Goal: Task Accomplishment & Management: Use online tool/utility

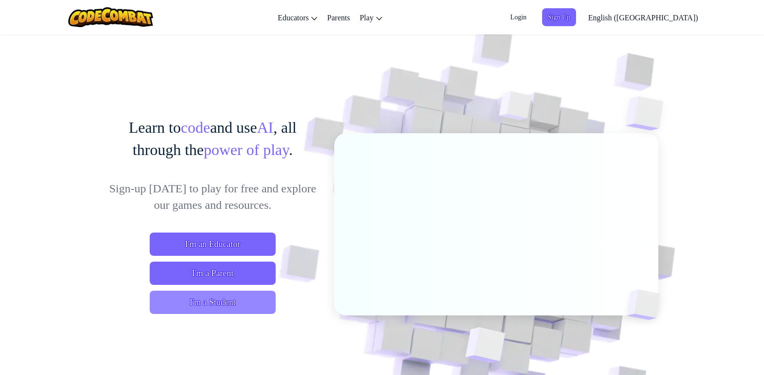
click at [192, 307] on span "I'm a Student" at bounding box center [213, 302] width 126 height 23
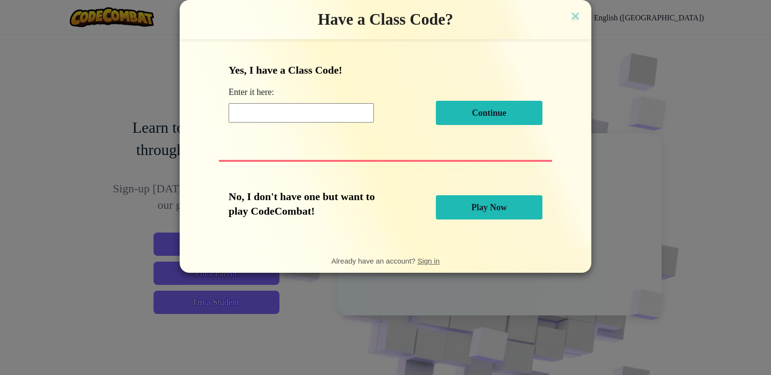
click at [292, 112] on input at bounding box center [301, 112] width 145 height 19
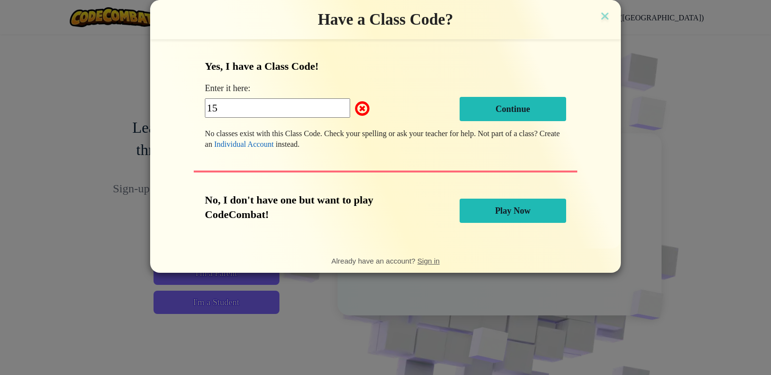
type input "1"
click at [314, 97] on div "playnow Continue" at bounding box center [385, 109] width 361 height 24
drag, startPoint x: 313, startPoint y: 90, endPoint x: 307, endPoint y: 104, distance: 15.4
click at [313, 95] on div "Yes, I have a Class Code! Enter it here: playnow Continue No classes exist with…" at bounding box center [385, 104] width 361 height 91
click at [306, 105] on input "playnow" at bounding box center [277, 107] width 145 height 19
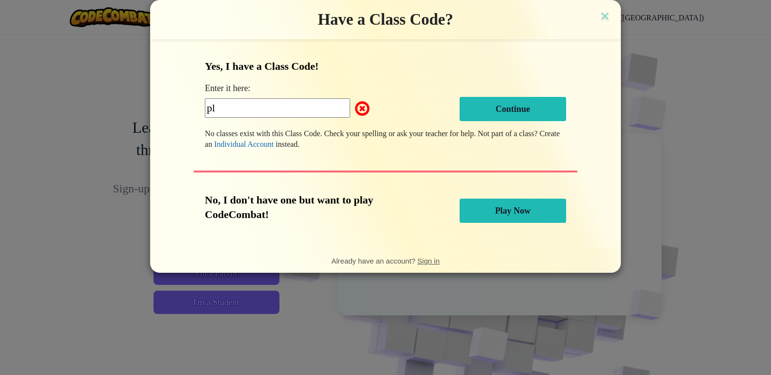
type input "p"
click at [498, 218] on button "Play Now" at bounding box center [513, 211] width 107 height 24
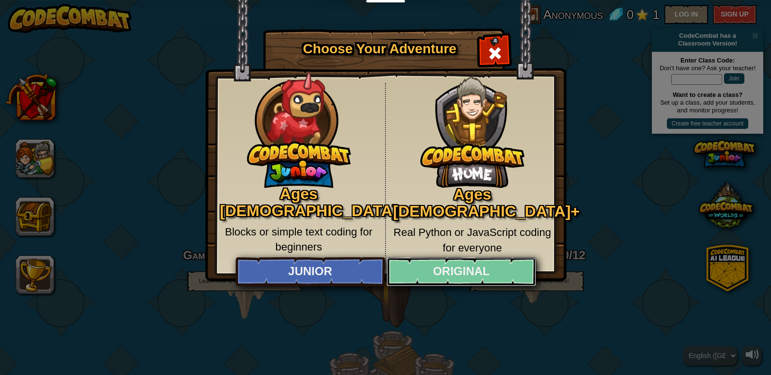
click at [446, 268] on link "Original" at bounding box center [460, 271] width 149 height 29
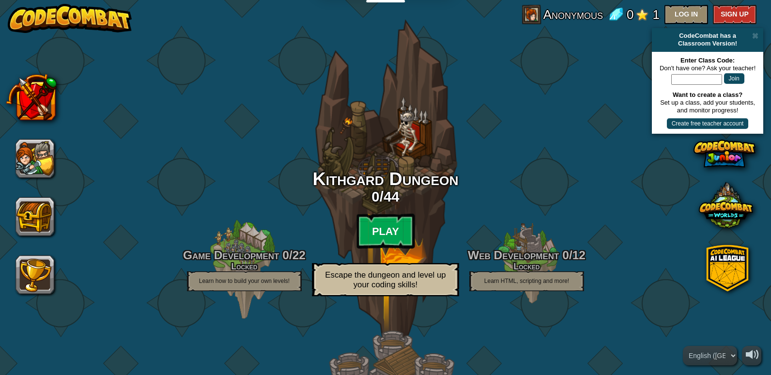
click at [366, 236] on btn "Play" at bounding box center [385, 231] width 58 height 35
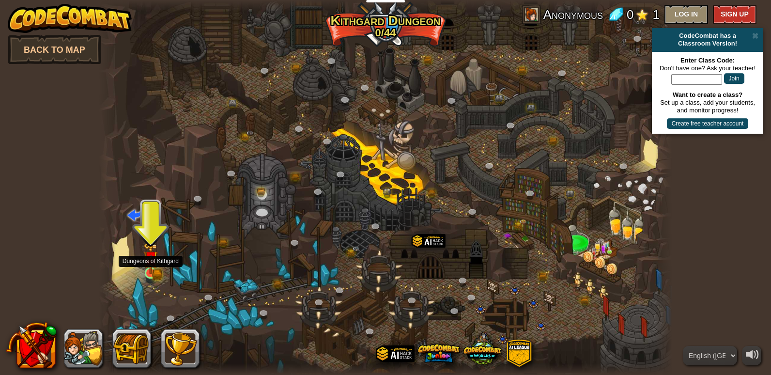
click at [154, 256] on img at bounding box center [150, 258] width 15 height 32
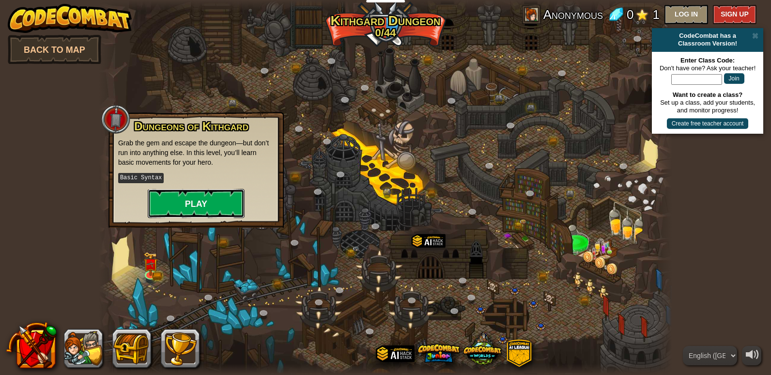
click at [195, 205] on button "Play" at bounding box center [196, 203] width 97 height 29
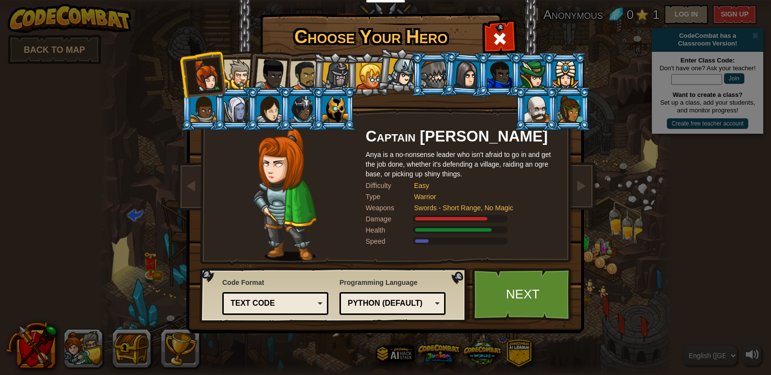
click at [275, 76] on div at bounding box center [271, 75] width 32 height 32
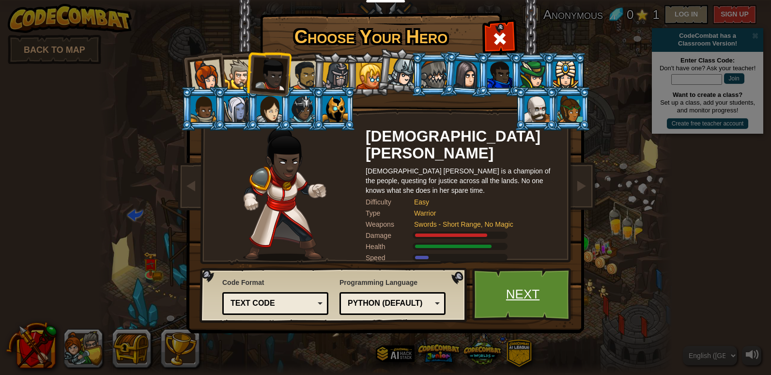
click at [495, 298] on link "Next" at bounding box center [522, 294] width 101 height 53
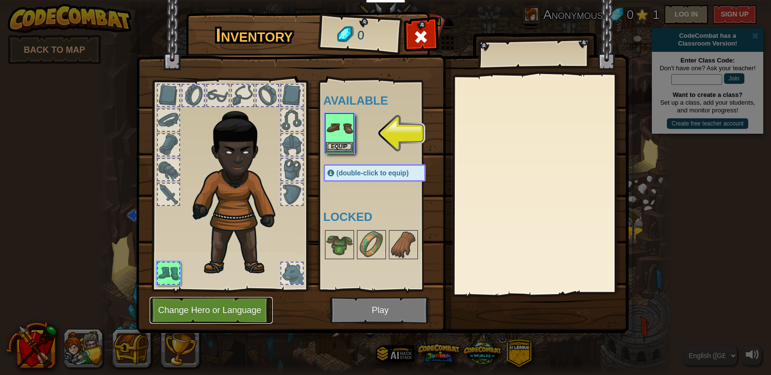
click at [218, 311] on button "Change Hero or Language" at bounding box center [211, 310] width 123 height 27
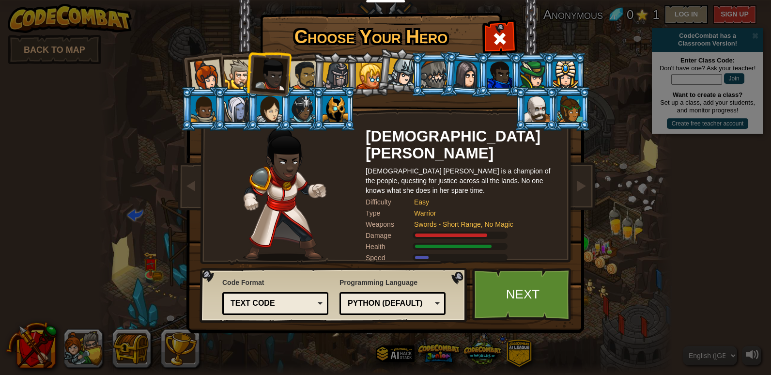
click at [441, 307] on div "Python (Default) JavaScript Lua C++ Java (Experimental) Python (Default)" at bounding box center [392, 303] width 106 height 23
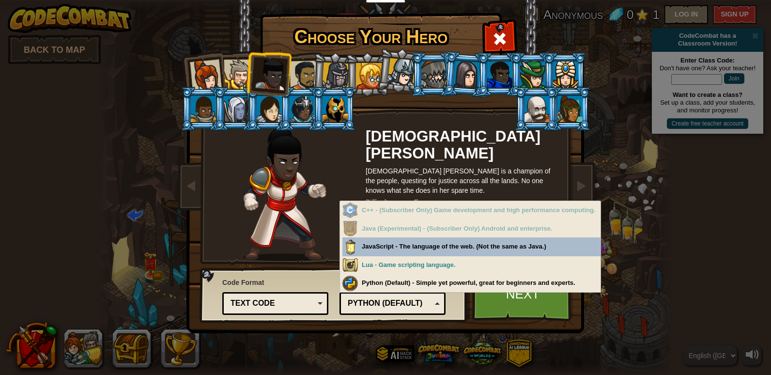
click at [441, 313] on div "Python (Default) JavaScript Lua C++ Java (Experimental) Python (Default)" at bounding box center [392, 303] width 106 height 23
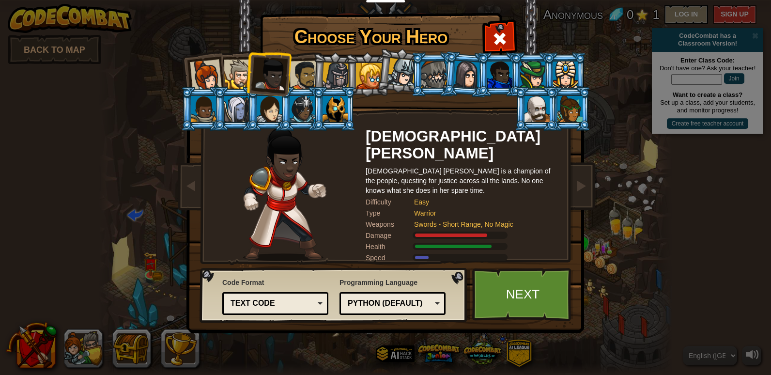
click at [332, 104] on div at bounding box center [335, 109] width 25 height 26
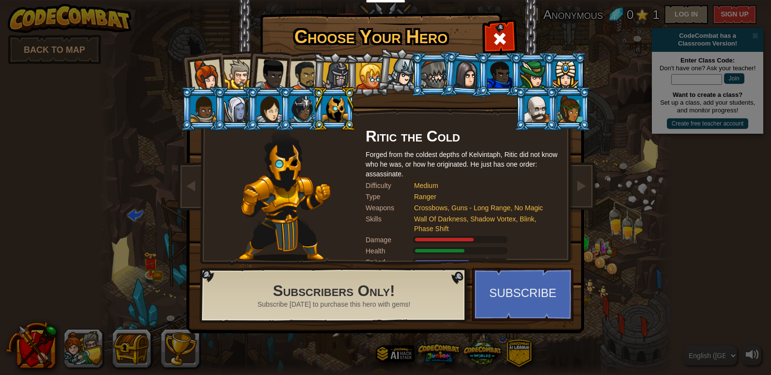
click at [560, 107] on div at bounding box center [569, 109] width 25 height 26
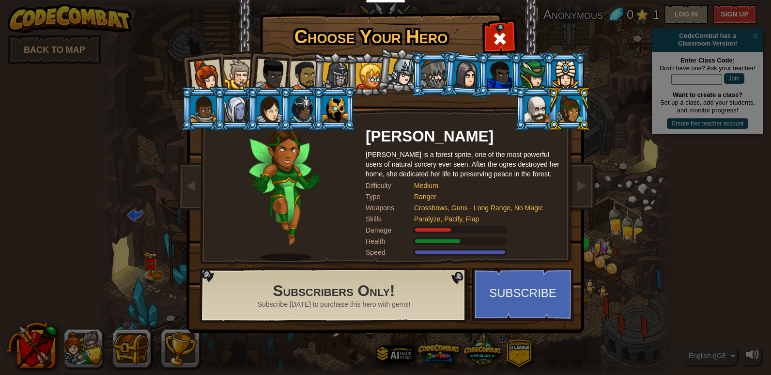
click at [546, 80] on li at bounding box center [565, 74] width 44 height 44
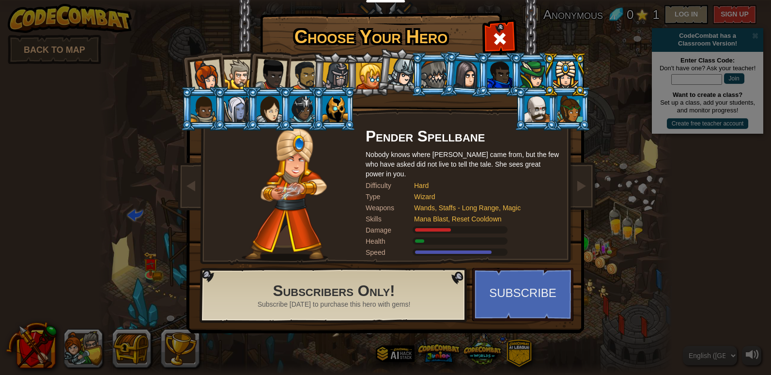
click at [388, 81] on div at bounding box center [401, 72] width 29 height 29
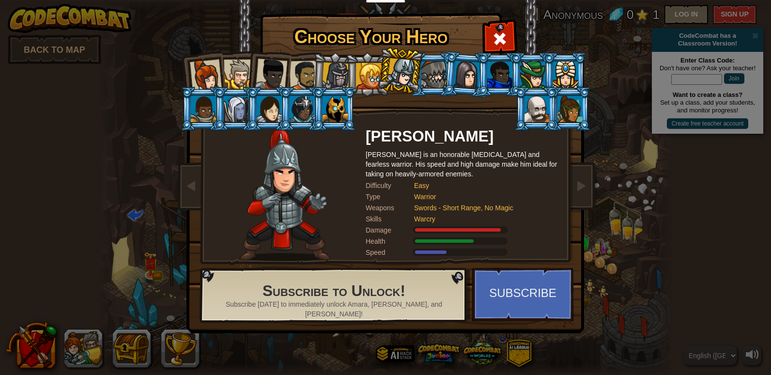
click at [352, 71] on li at bounding box center [367, 74] width 44 height 44
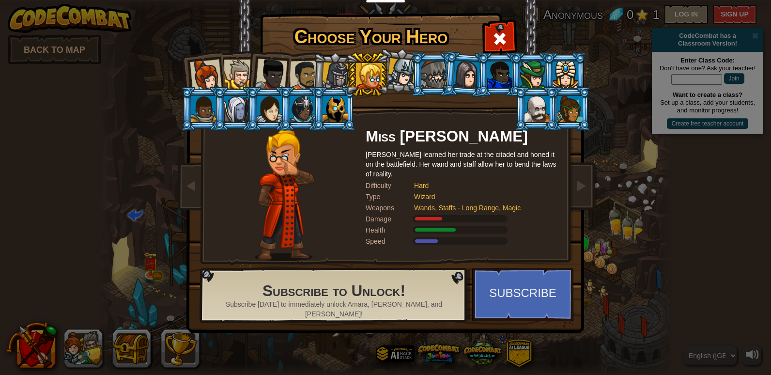
click at [345, 71] on li at bounding box center [367, 74] width 44 height 44
click at [314, 75] on li at bounding box center [334, 74] width 46 height 46
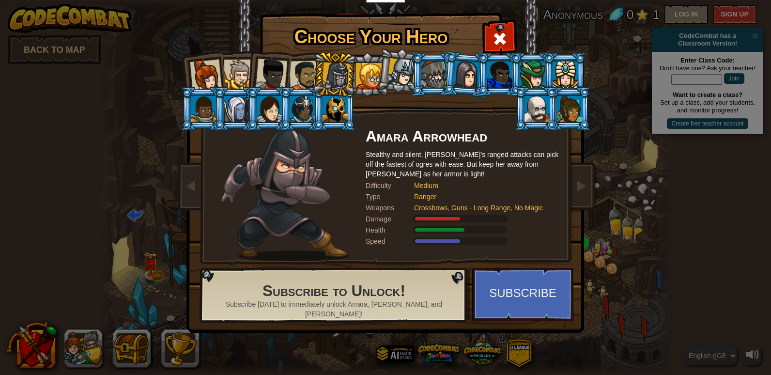
click at [279, 76] on div at bounding box center [271, 75] width 32 height 32
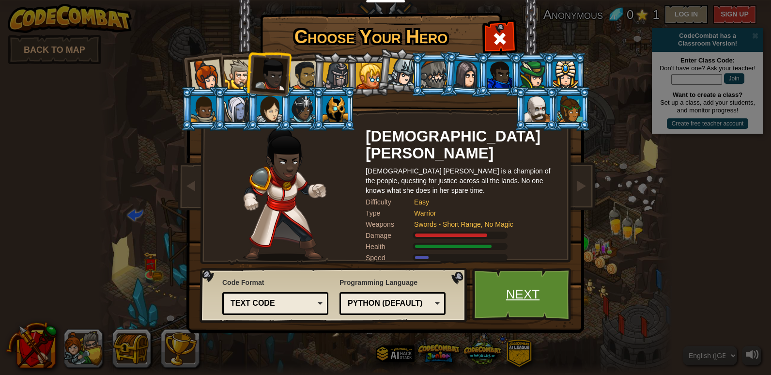
click at [536, 297] on link "Next" at bounding box center [522, 294] width 101 height 53
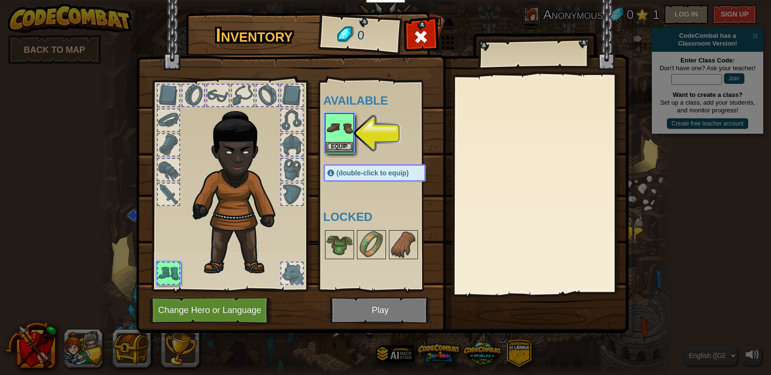
click at [347, 313] on img at bounding box center [382, 158] width 492 height 352
click at [339, 141] on button "Equip" at bounding box center [339, 146] width 27 height 10
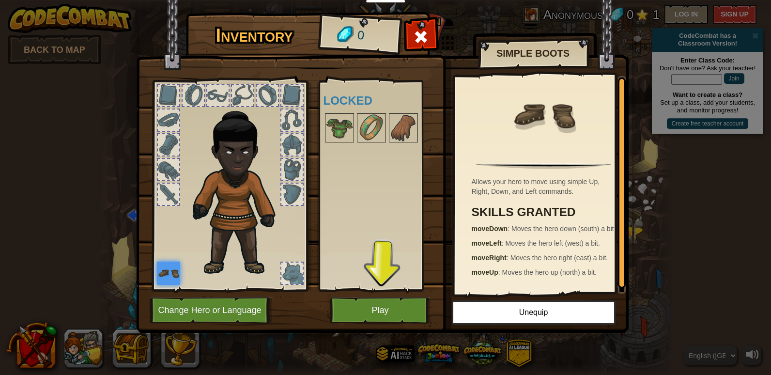
click at [383, 333] on img at bounding box center [382, 158] width 492 height 352
click at [385, 303] on button "Play" at bounding box center [380, 310] width 101 height 27
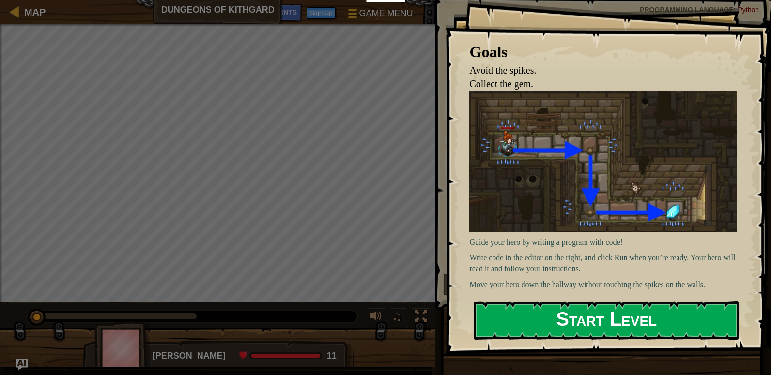
click at [603, 324] on button "Start Level" at bounding box center [606, 320] width 265 height 38
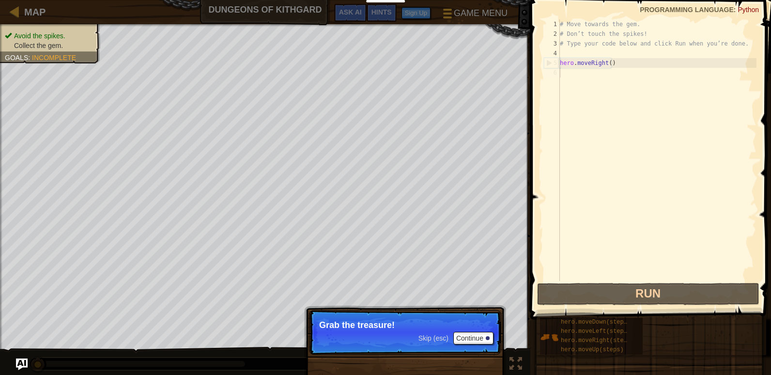
click at [323, 330] on p "Skip (esc) Continue Grab the treasure!" at bounding box center [405, 332] width 192 height 45
click at [490, 335] on button "Continue" at bounding box center [473, 338] width 40 height 13
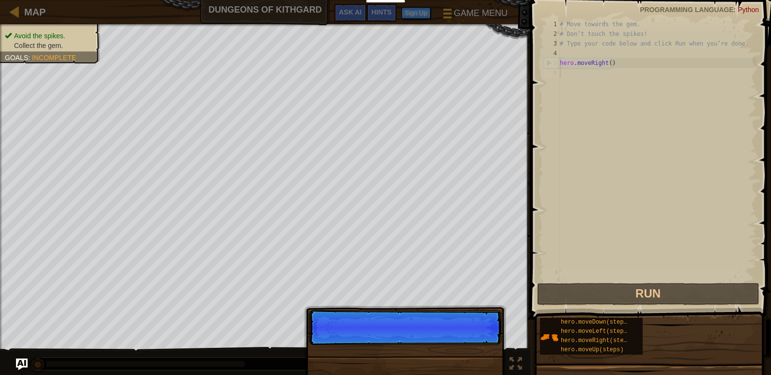
scroll to position [4, 0]
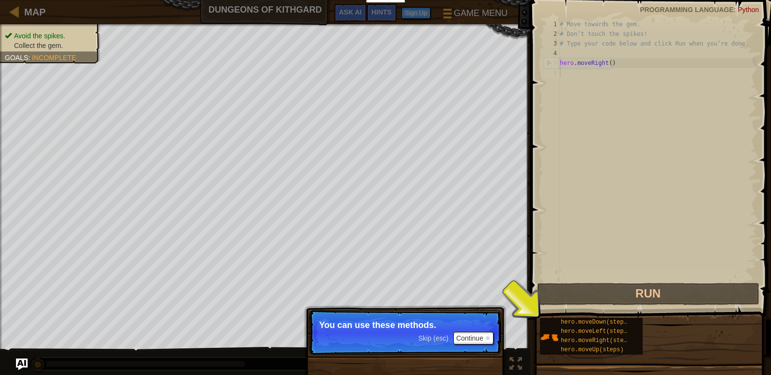
click at [487, 325] on p "You can use these methods." at bounding box center [405, 325] width 172 height 10
click at [480, 336] on button "Continue" at bounding box center [473, 338] width 40 height 13
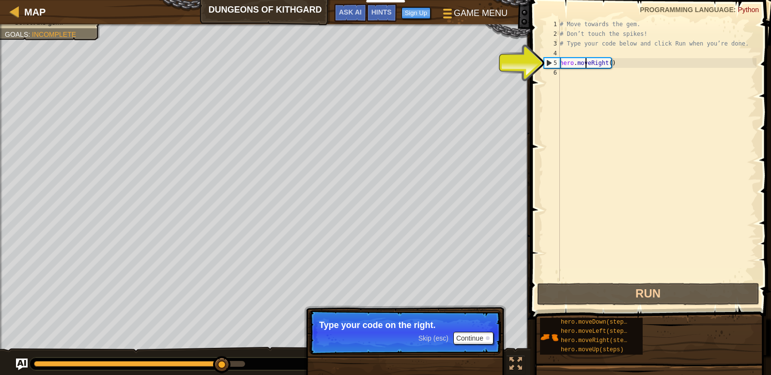
click at [589, 57] on div "# Move towards the gem. # Don’t touch the spikes! # Type your code below and cl…" at bounding box center [657, 159] width 199 height 281
type textarea "hero.moveRight()"
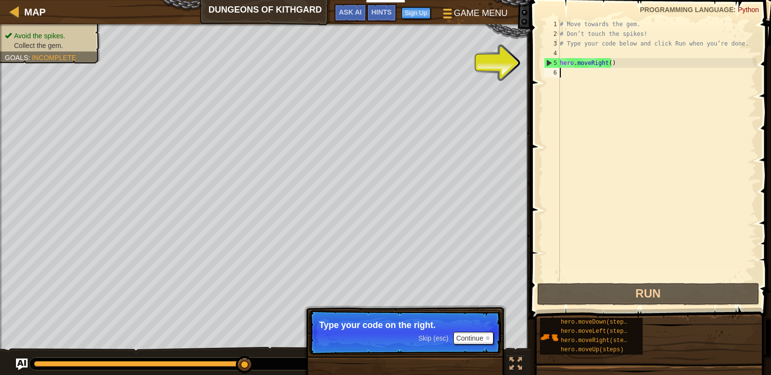
click at [588, 68] on div "# Move towards the gem. # Don’t touch the spikes! # Type your code below and cl…" at bounding box center [657, 159] width 199 height 281
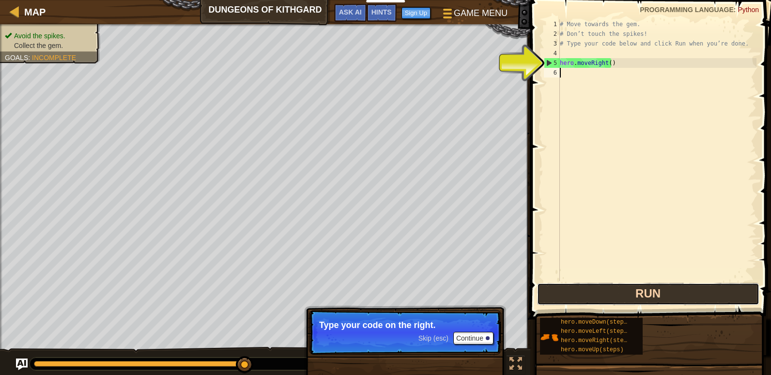
click at [600, 294] on button "Run" at bounding box center [648, 294] width 222 height 22
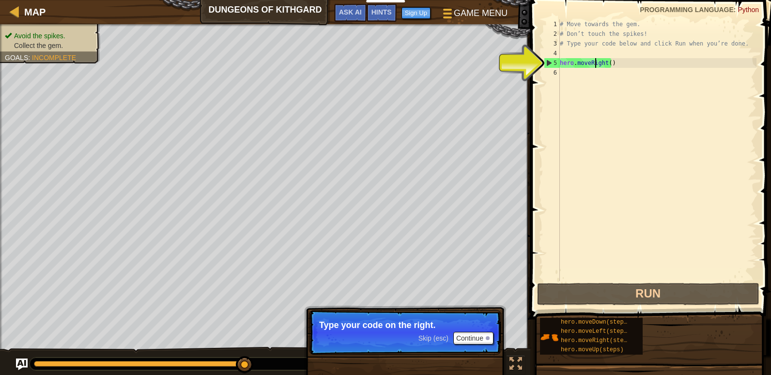
click at [594, 64] on div "# Move towards the gem. # Don’t touch the spikes! # Type your code below and cl…" at bounding box center [657, 159] width 199 height 281
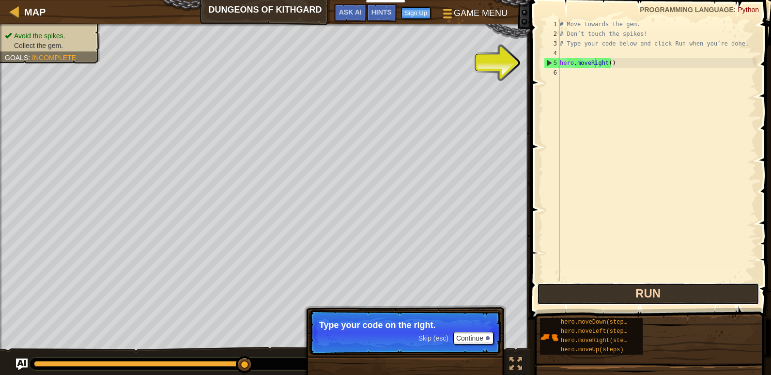
click at [591, 291] on button "Run" at bounding box center [648, 294] width 222 height 22
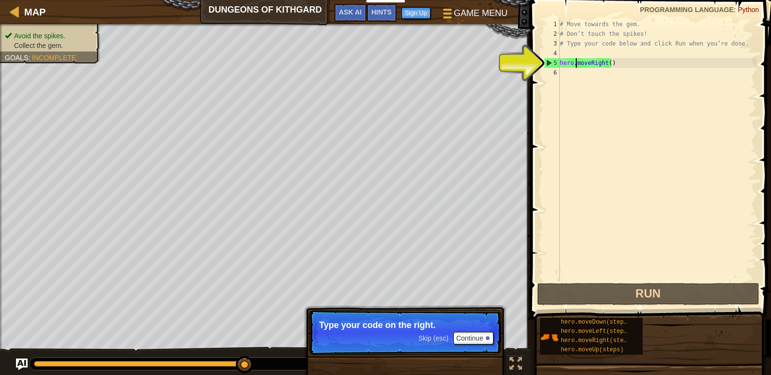
click at [577, 67] on div "# Move towards the gem. # Don’t touch the spikes! # Type your code below and cl…" at bounding box center [657, 159] width 199 height 281
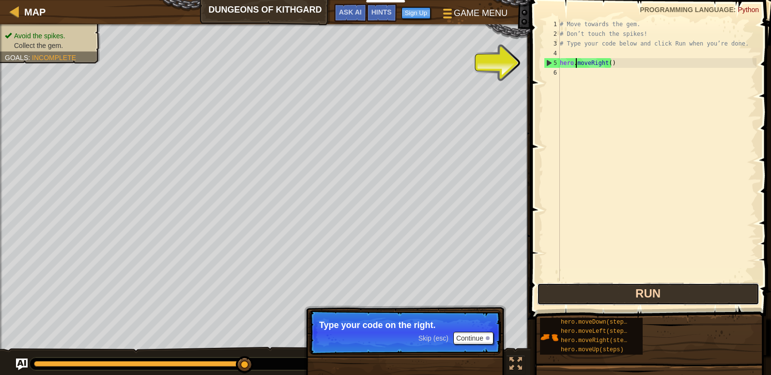
click at [591, 298] on button "Run" at bounding box center [648, 294] width 222 height 22
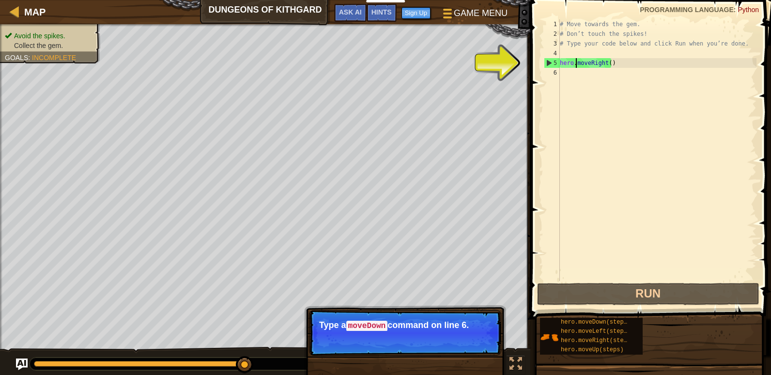
click at [605, 61] on div "# Move towards the gem. # Don’t touch the spikes! # Type your code below and cl…" at bounding box center [657, 159] width 199 height 281
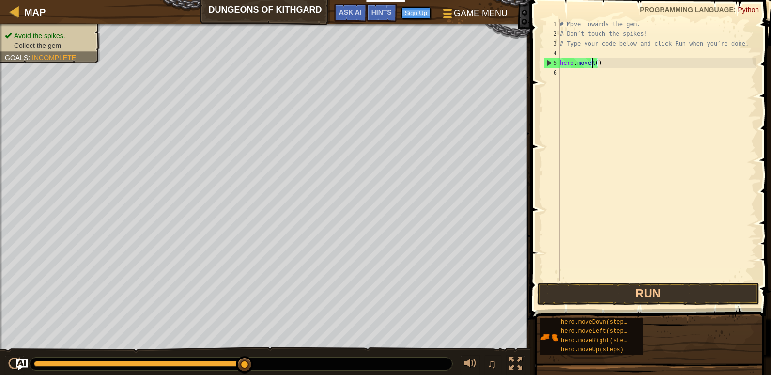
type textarea "hero.move()"
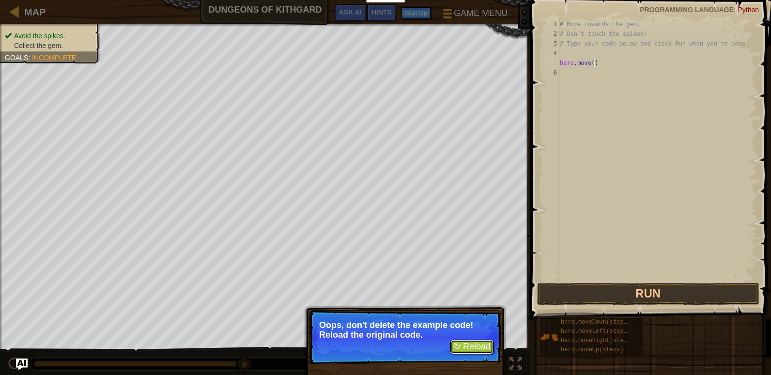
click at [483, 344] on button "↻ Reload" at bounding box center [471, 346] width 43 height 15
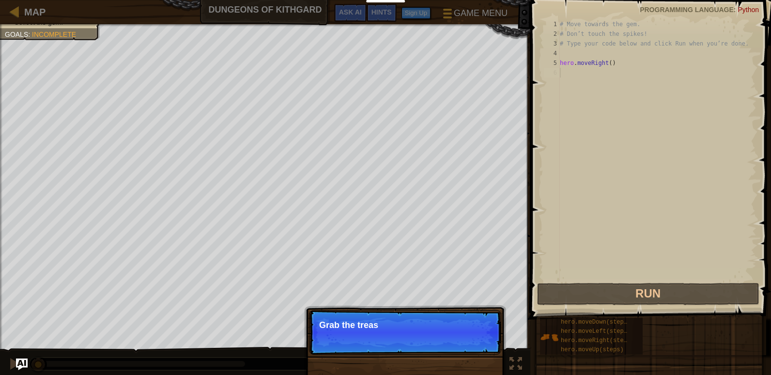
click at [585, 62] on div "# Move towards the gem. # Don’t touch the spikes! # Type your code below and cl…" at bounding box center [657, 159] width 199 height 281
type textarea "hero.moveRight()"
click at [667, 270] on div "# Move towards the gem. # Don’t touch the spikes! # Type your code below and cl…" at bounding box center [657, 159] width 199 height 281
click at [476, 337] on button "Continue" at bounding box center [473, 338] width 40 height 13
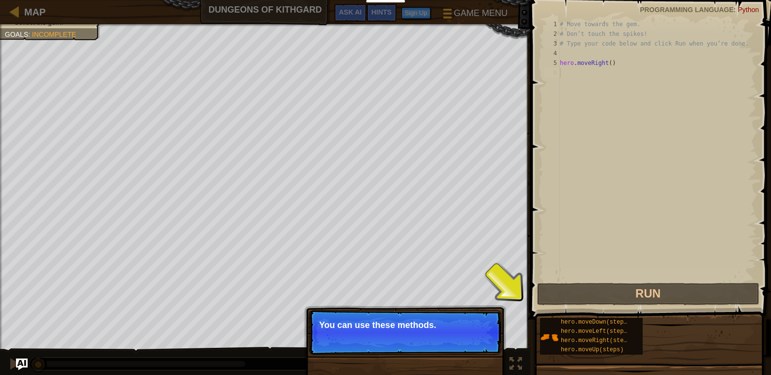
click at [463, 331] on p "Skip (esc) Continue You can use these methods." at bounding box center [405, 332] width 192 height 45
click at [476, 340] on button "Continue" at bounding box center [473, 338] width 40 height 13
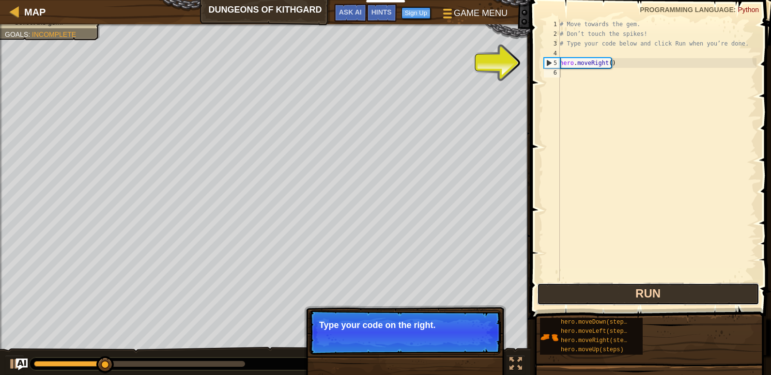
click at [634, 288] on button "Run" at bounding box center [648, 294] width 222 height 22
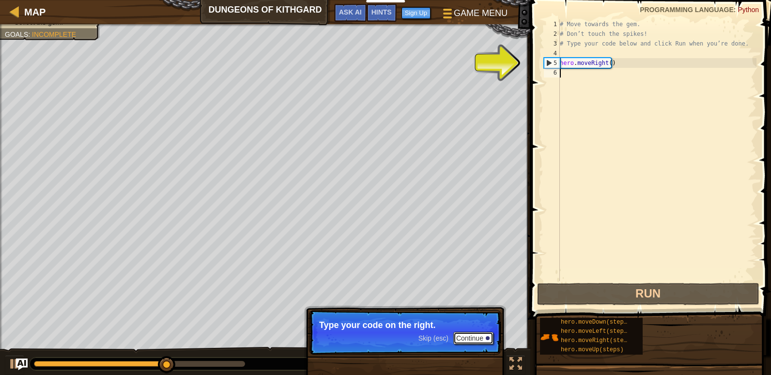
click at [482, 332] on button "Continue" at bounding box center [473, 338] width 40 height 13
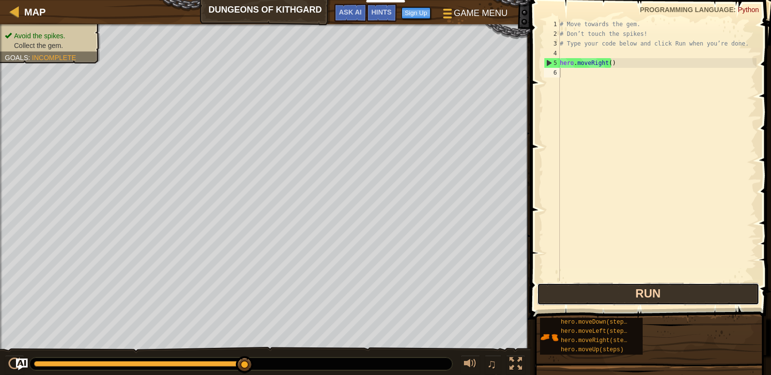
click at [609, 292] on button "Run" at bounding box center [648, 294] width 222 height 22
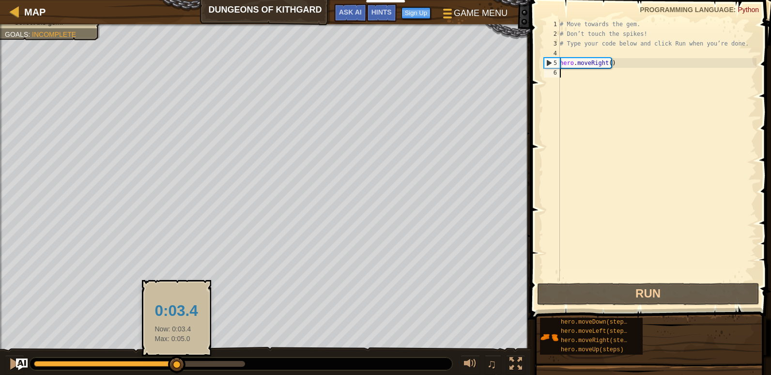
drag, startPoint x: 242, startPoint y: 359, endPoint x: 168, endPoint y: 364, distance: 74.7
click at [168, 364] on div at bounding box center [176, 364] width 17 height 17
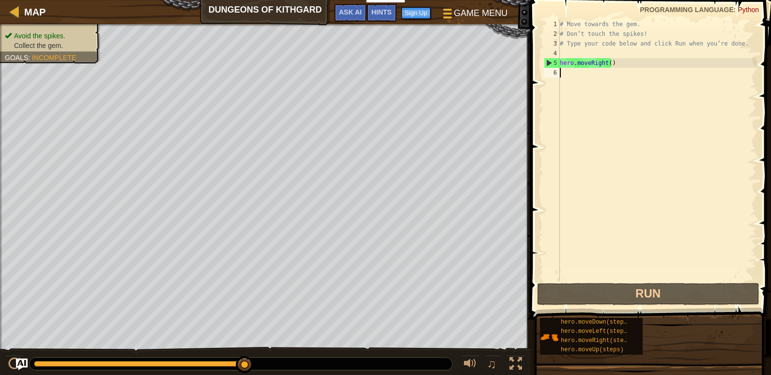
drag, startPoint x: 171, startPoint y: 362, endPoint x: 303, endPoint y: 380, distance: 132.5
click at [303, 0] on html "Educators Create Free Account School & District Solutions Teacher Toolkit Previ…" at bounding box center [385, 0] width 771 height 0
click at [565, 83] on div "# Move towards the gem. # Don’t touch the spikes! # Type your code below and cl…" at bounding box center [657, 159] width 199 height 281
type textarea "m"
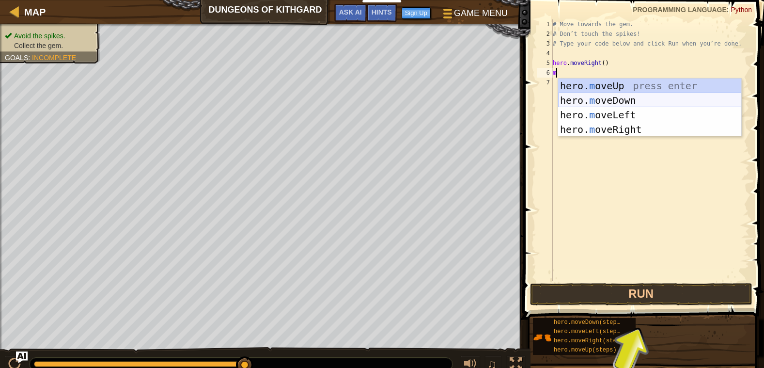
click at [586, 101] on div "hero. m oveUp press enter hero. m oveDown press enter hero. m oveLeft press ent…" at bounding box center [649, 121] width 183 height 87
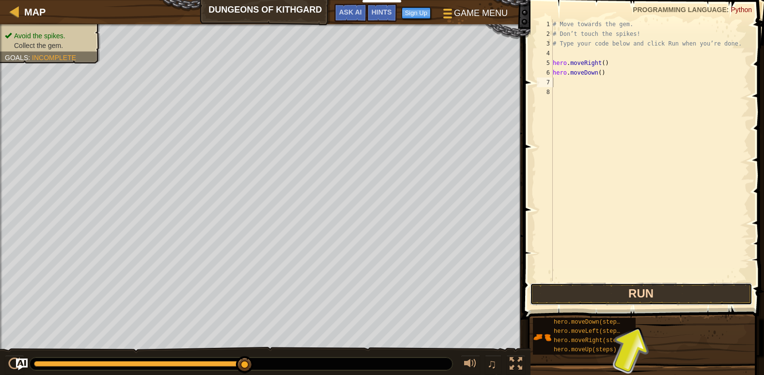
click at [573, 292] on button "Run" at bounding box center [641, 294] width 222 height 22
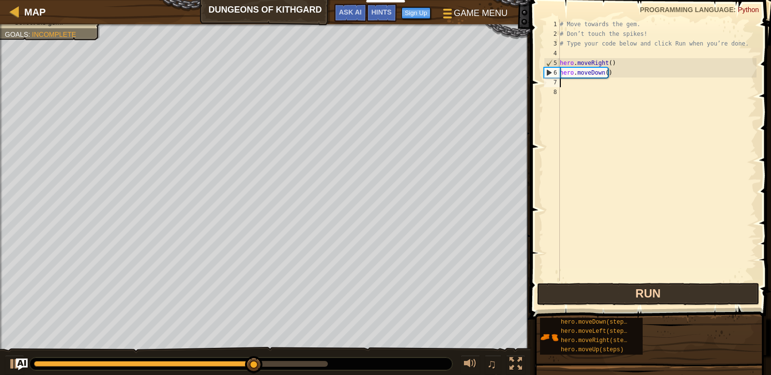
type textarea "m"
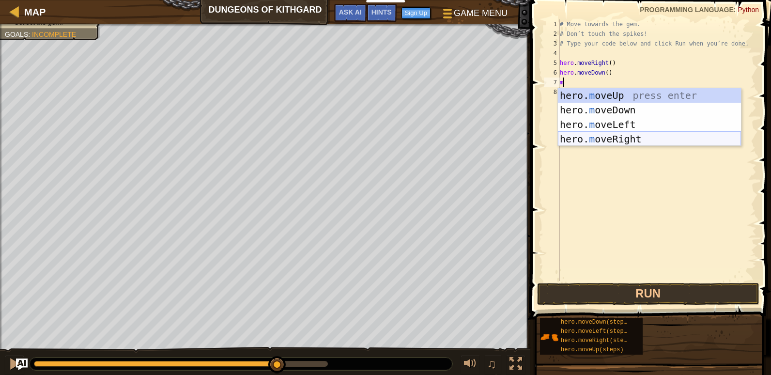
click at [624, 139] on div "hero. m oveUp press enter hero. m oveDown press enter hero. m oveLeft press ent…" at bounding box center [649, 131] width 183 height 87
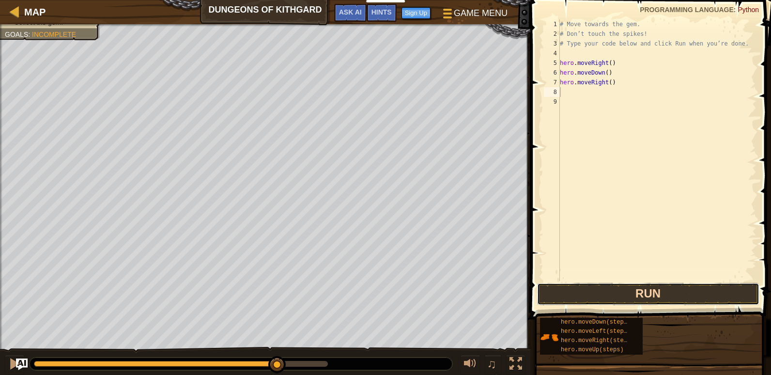
click at [631, 295] on button "Run" at bounding box center [648, 294] width 222 height 22
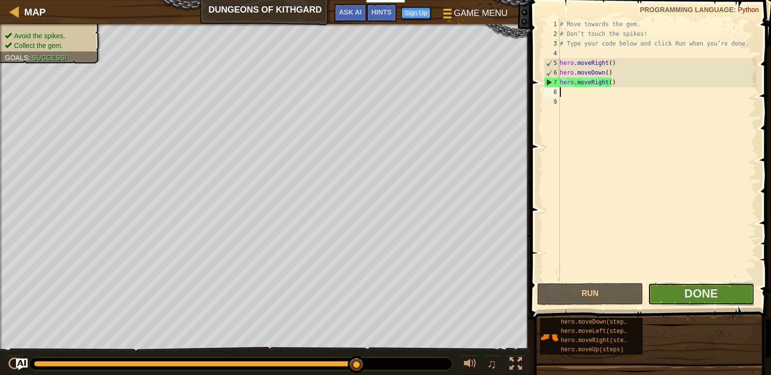
click at [712, 300] on button "Done" at bounding box center [701, 294] width 106 height 22
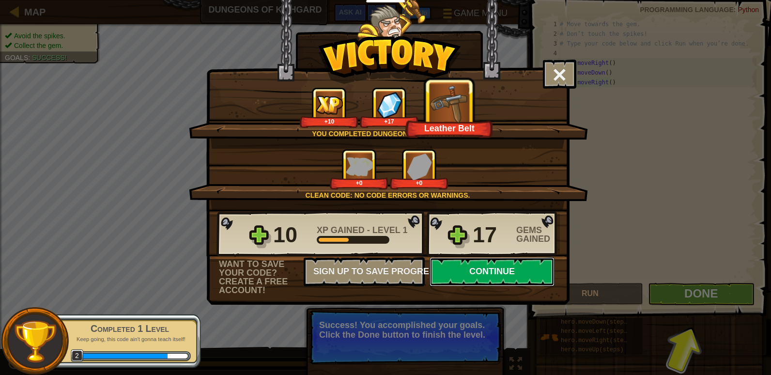
click at [503, 274] on button "Continue" at bounding box center [492, 271] width 125 height 29
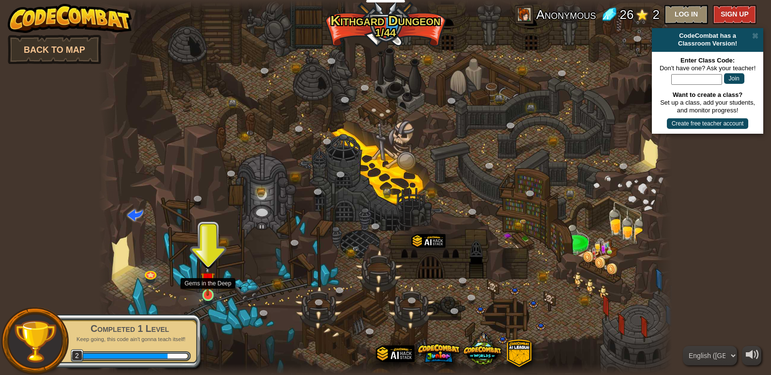
click at [207, 286] on img at bounding box center [207, 278] width 15 height 33
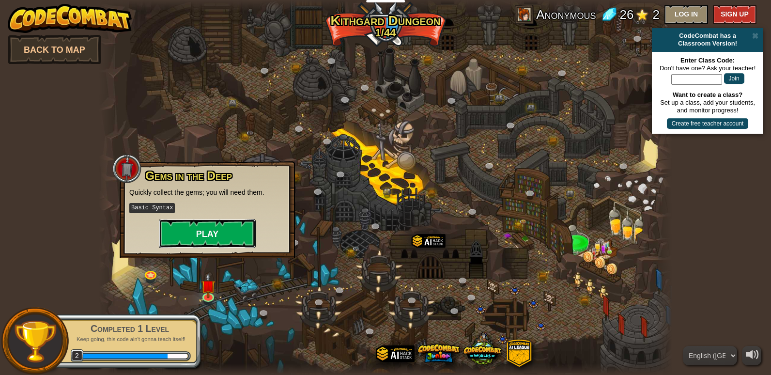
click at [226, 239] on button "Play" at bounding box center [207, 233] width 97 height 29
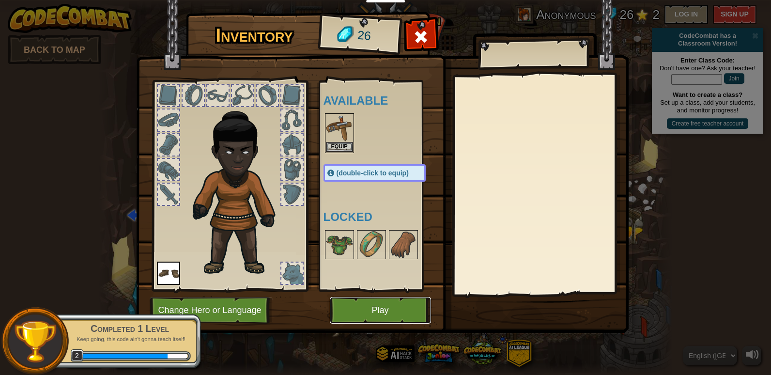
click at [394, 310] on button "Play" at bounding box center [380, 310] width 101 height 27
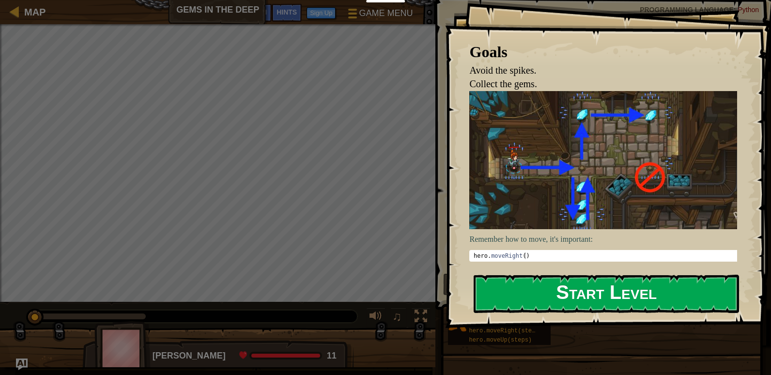
click at [562, 301] on button "Start Level" at bounding box center [606, 294] width 265 height 38
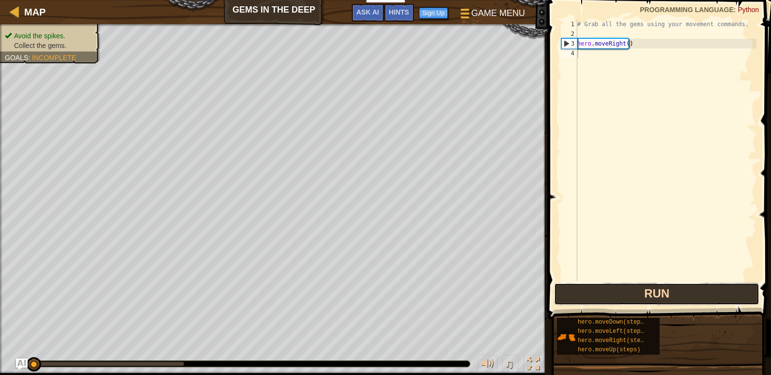
click at [620, 289] on button "Run" at bounding box center [656, 294] width 205 height 22
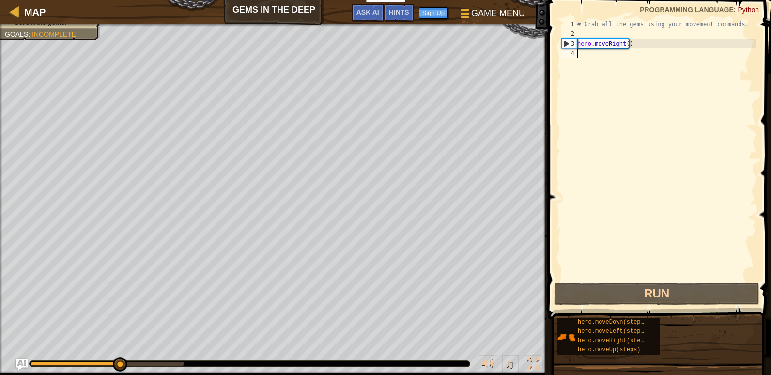
scroll to position [4, 0]
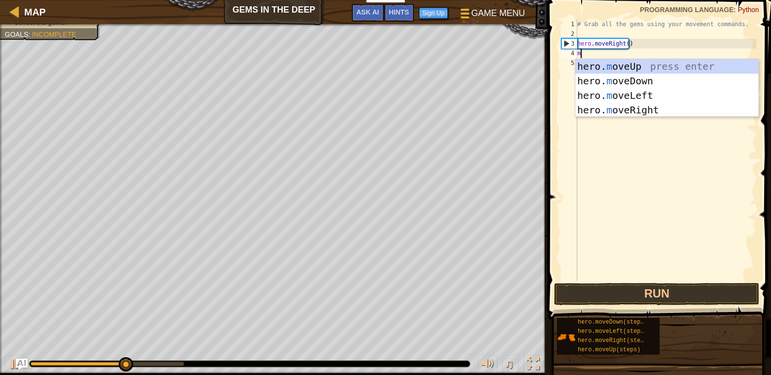
type textarea "mo"
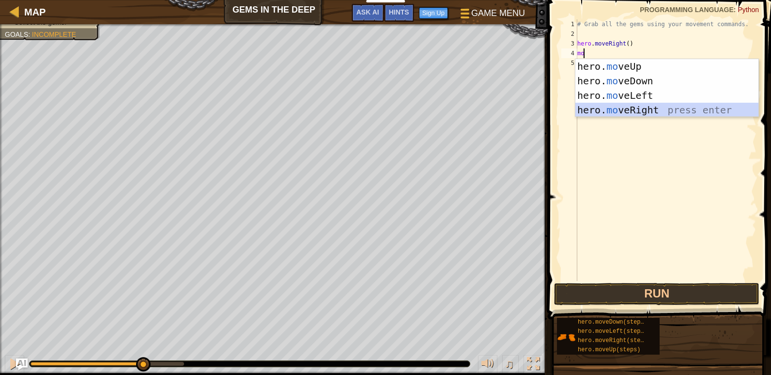
click at [601, 113] on div "hero. mo veUp press enter hero. mo veDown press enter hero. mo veLeft press ent…" at bounding box center [666, 102] width 183 height 87
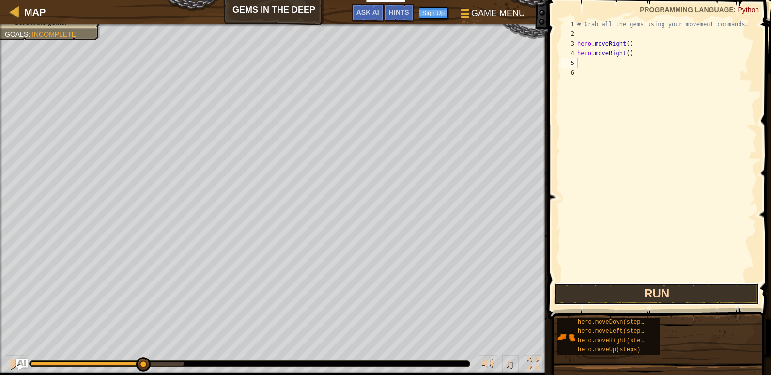
click at [657, 297] on button "Run" at bounding box center [656, 294] width 205 height 22
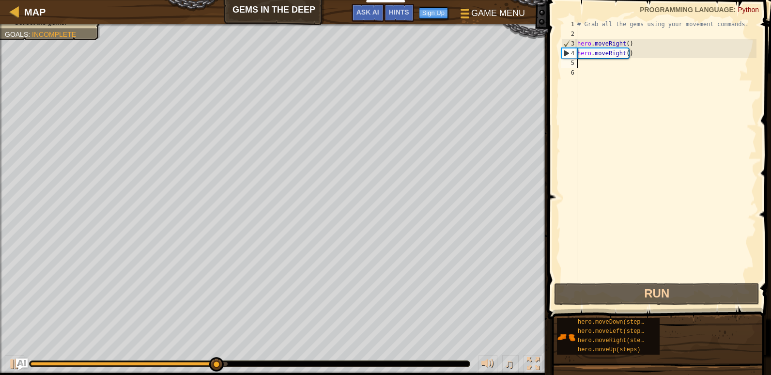
type textarea "m"
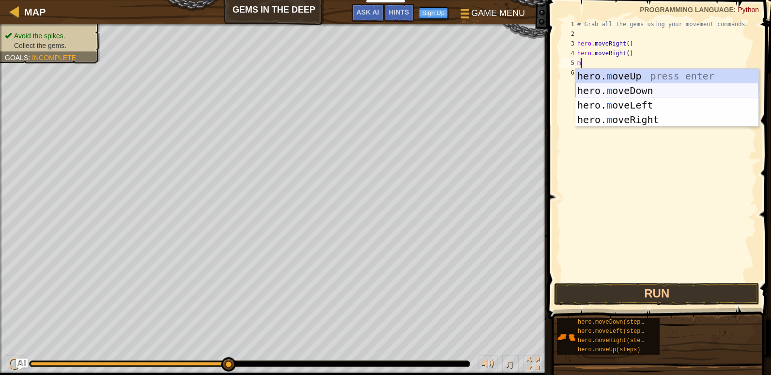
click at [638, 89] on div "hero. m oveUp press enter hero. m oveDown press enter hero. m oveLeft press ent…" at bounding box center [666, 112] width 183 height 87
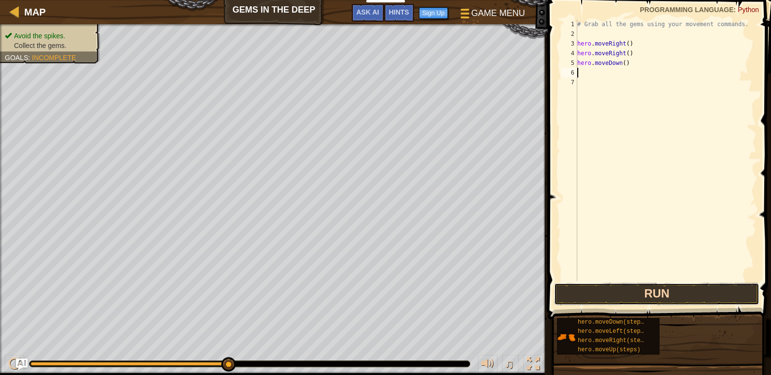
click at [613, 292] on button "Run" at bounding box center [656, 294] width 205 height 22
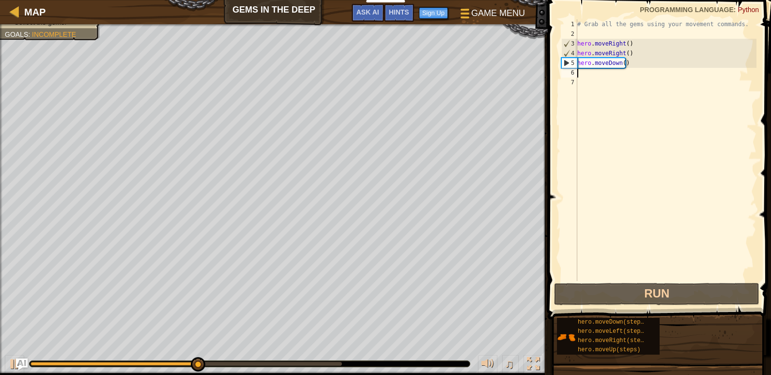
click at [607, 45] on div "# Grab all the gems using your movement commands. hero . moveRight ( ) hero . m…" at bounding box center [665, 159] width 181 height 281
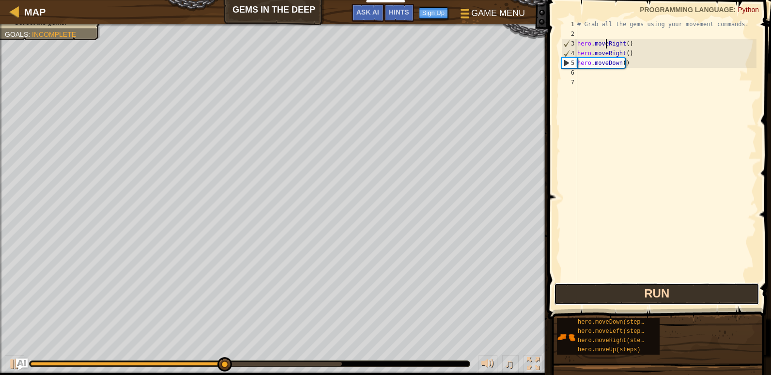
click at [570, 292] on button "Run" at bounding box center [656, 294] width 205 height 22
type textarea "hero.movemoRight()"
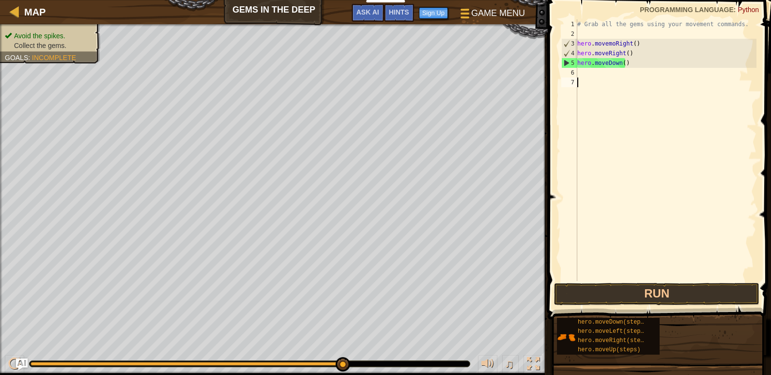
click at [580, 78] on div "# Grab all the gems using your movement commands. hero . movemoRight ( ) hero .…" at bounding box center [665, 159] width 181 height 281
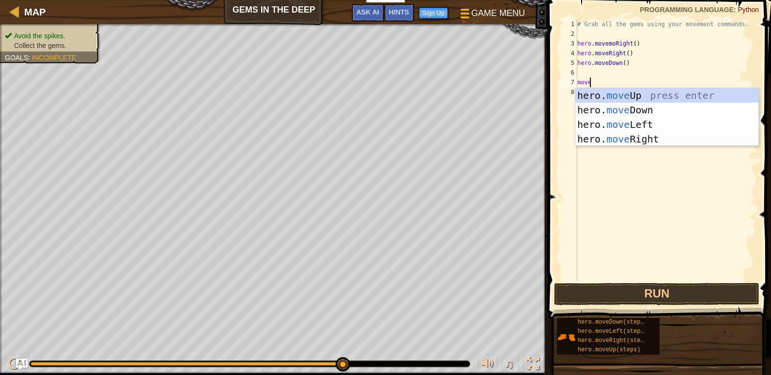
scroll to position [4, 0]
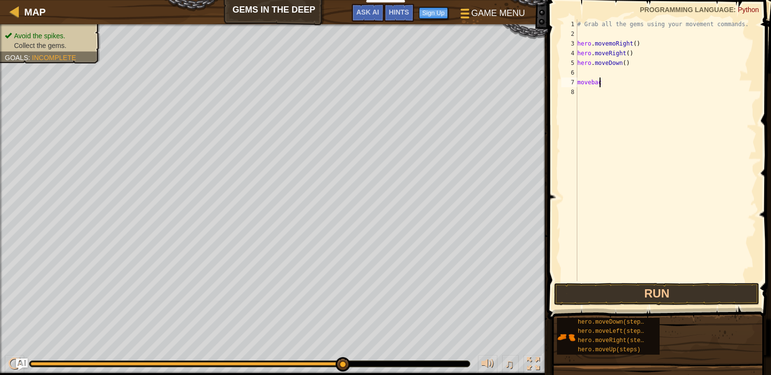
type textarea "moveback"
click at [608, 84] on div "# Grab all the gems using your movement commands. hero . movemoRight ( ) hero .…" at bounding box center [667, 159] width 178 height 281
type textarea "m"
click at [586, 74] on div "# Grab all the gems using your movement commands. hero . movemoRight ( ) hero .…" at bounding box center [667, 159] width 178 height 281
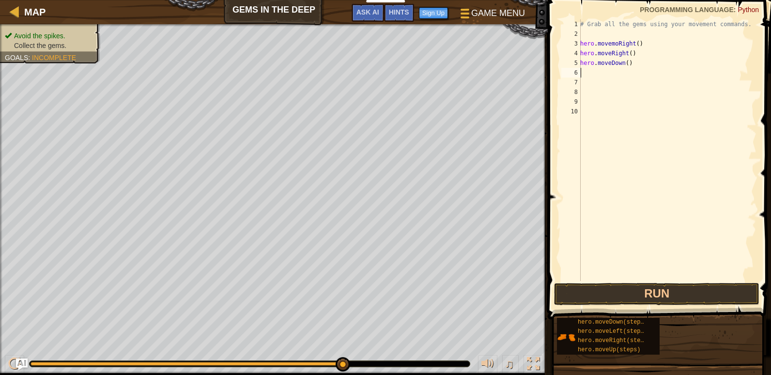
type textarea "m"
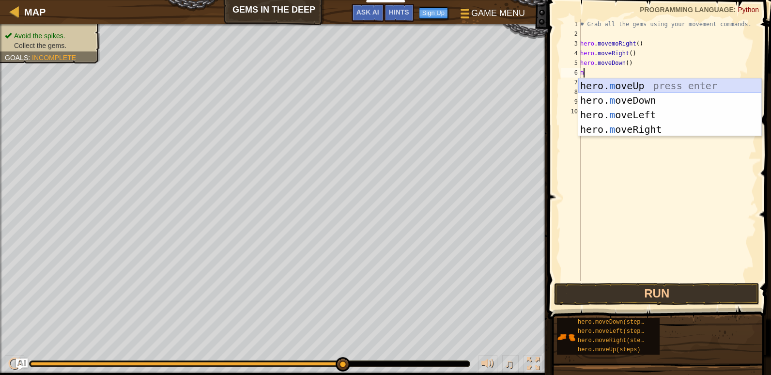
click at [630, 87] on div "hero. m oveUp press enter hero. m oveDown press enter hero. m oveLeft press ent…" at bounding box center [669, 121] width 183 height 87
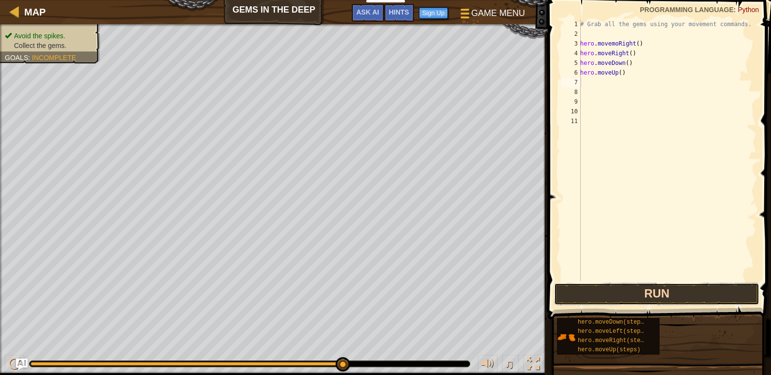
click at [621, 299] on button "Run" at bounding box center [656, 294] width 205 height 22
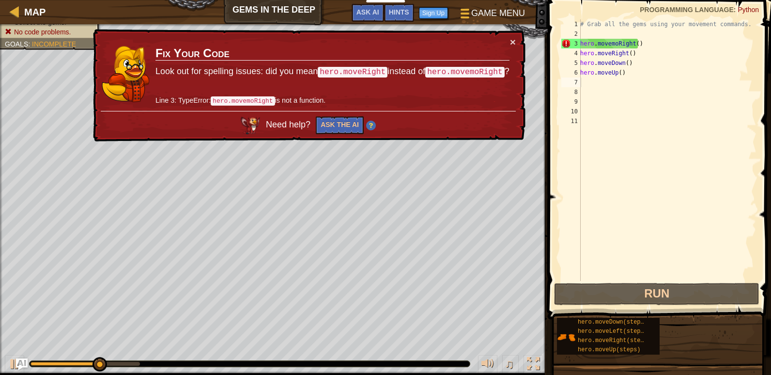
click at [515, 32] on div "× Fix Your Code Look out for spelling issues: did you mean hero.moveRight inste…" at bounding box center [308, 85] width 434 height 113
click at [520, 42] on div "× Fix Your Code Look out for spelling issues: did you mean hero.moveRight inste…" at bounding box center [308, 85] width 434 height 113
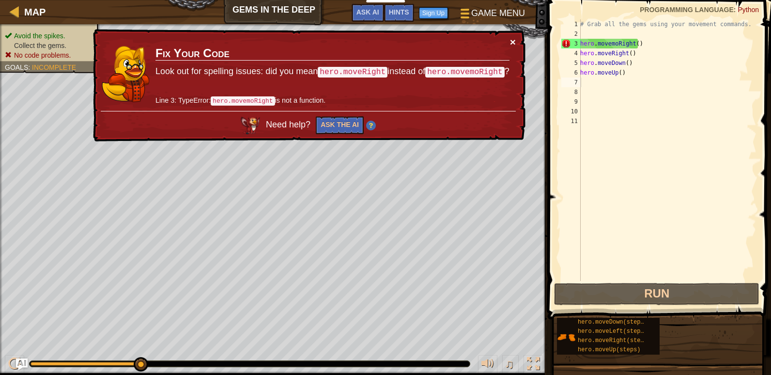
click at [514, 40] on button "×" at bounding box center [513, 42] width 6 height 10
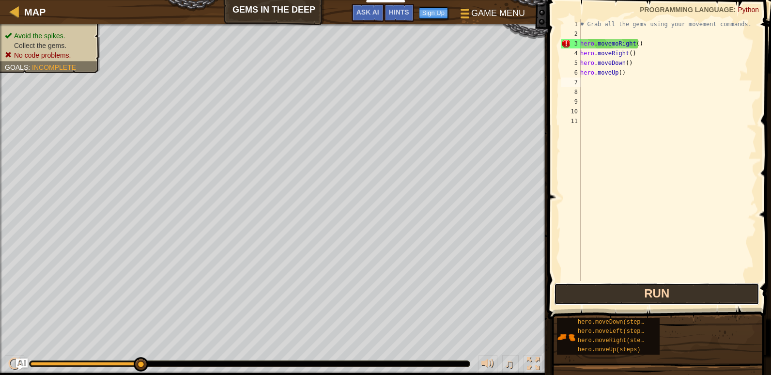
click at [642, 294] on button "Run" at bounding box center [656, 294] width 205 height 22
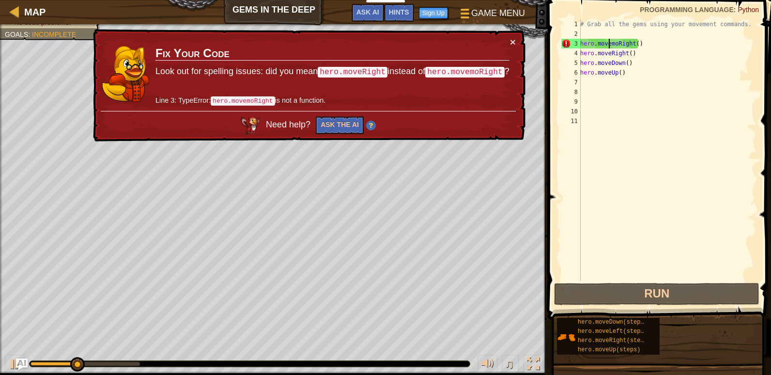
click at [609, 48] on div "# Grab all the gems using your movement commands. hero . movemoRight ( ) hero .…" at bounding box center [667, 159] width 178 height 281
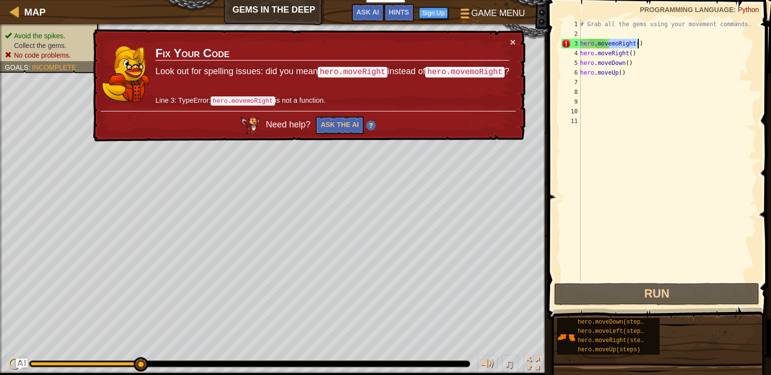
drag, startPoint x: 609, startPoint y: 48, endPoint x: 643, endPoint y: 41, distance: 34.1
click at [643, 41] on div "# Grab all the gems using your movement commands. hero . movemoRight ( ) hero .…" at bounding box center [667, 159] width 178 height 281
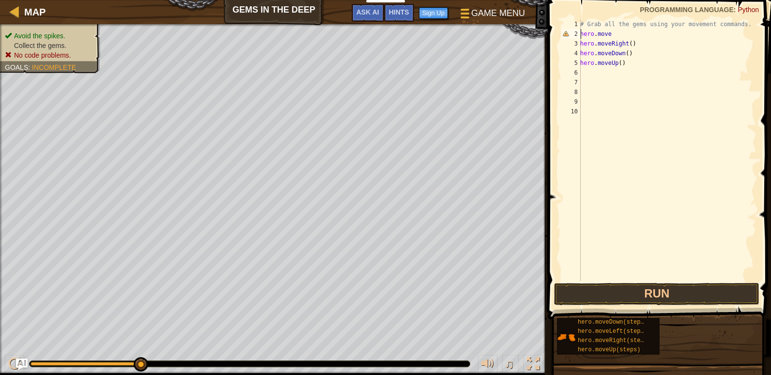
type textarea "# Grab all the gems using your movement commands.hero.move"
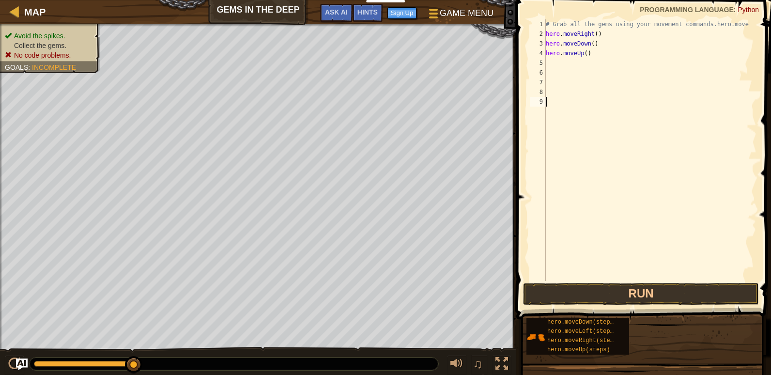
click at [613, 281] on div "# Grab all the gems using your movement commands.hero.move 1 2 3 4 5 6 7 8 9 # …" at bounding box center [642, 179] width 258 height 348
click at [611, 289] on button "Run" at bounding box center [641, 294] width 236 height 22
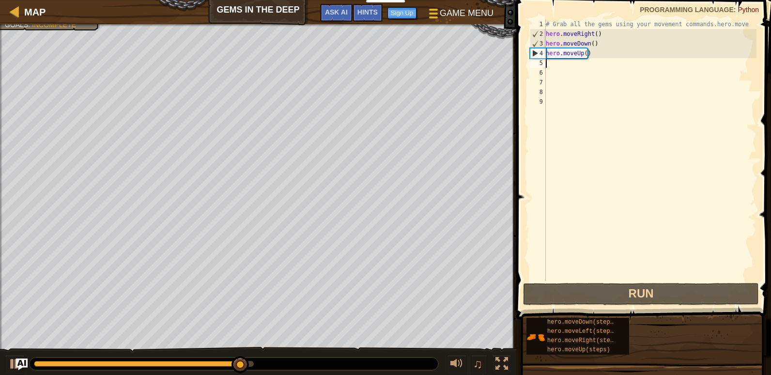
click at [552, 64] on div "# Grab all the gems using your movement commands.hero.move hero . moveRight ( )…" at bounding box center [650, 159] width 213 height 281
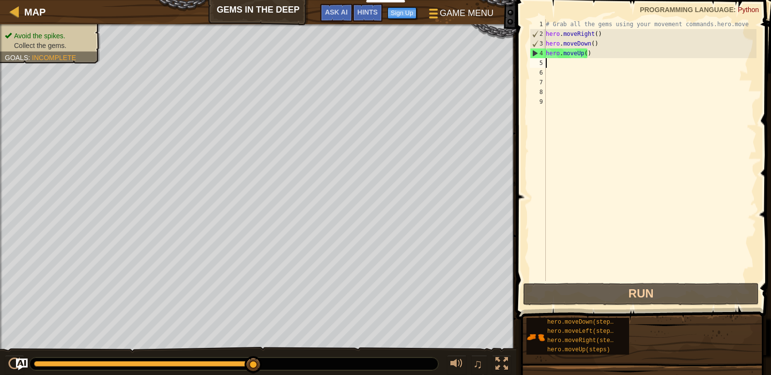
type textarea "m"
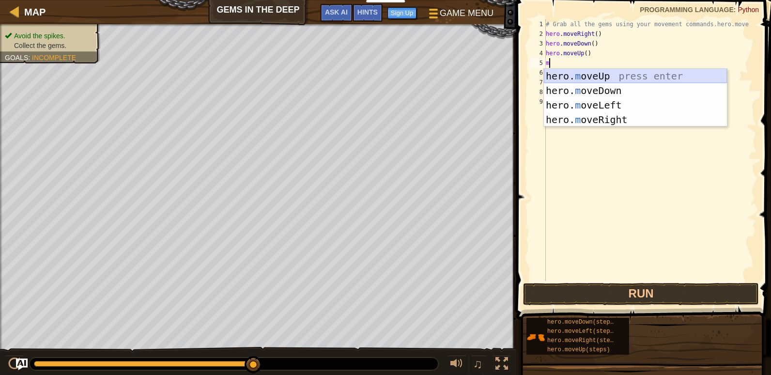
click at [592, 75] on div "hero. m oveUp press enter hero. m oveDown press enter hero. m oveLeft press ent…" at bounding box center [635, 112] width 183 height 87
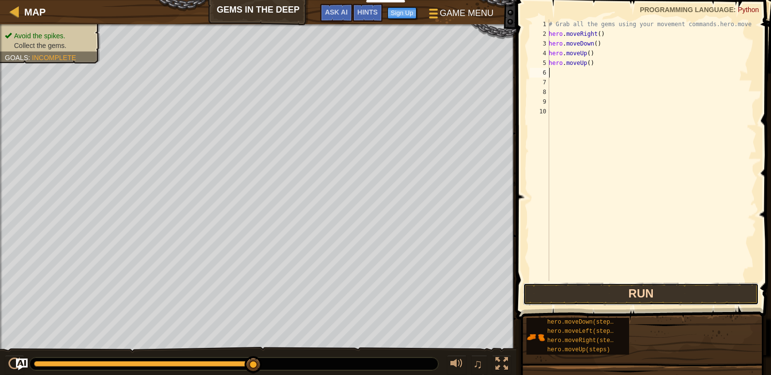
click at [587, 293] on button "Run" at bounding box center [641, 294] width 236 height 22
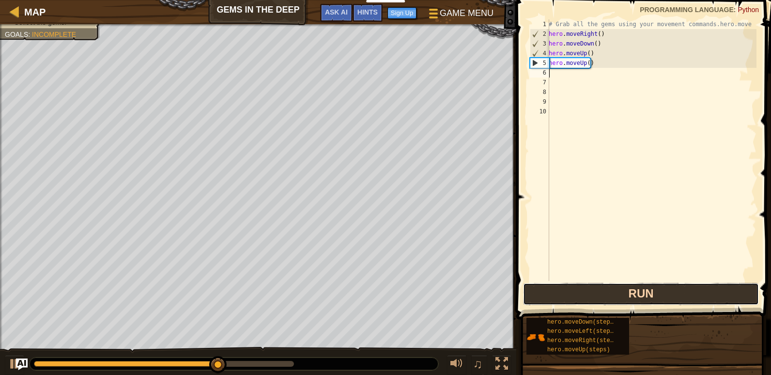
click at [611, 290] on button "Run" at bounding box center [641, 294] width 236 height 22
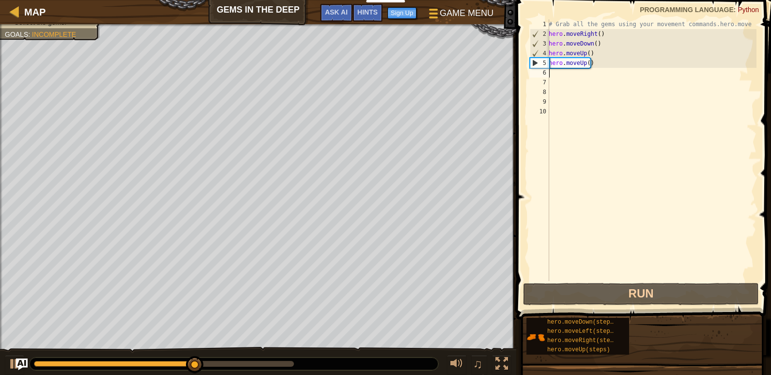
click at [550, 75] on div "# Grab all the gems using your movement commands.hero.move hero . moveRight ( )…" at bounding box center [652, 159] width 210 height 281
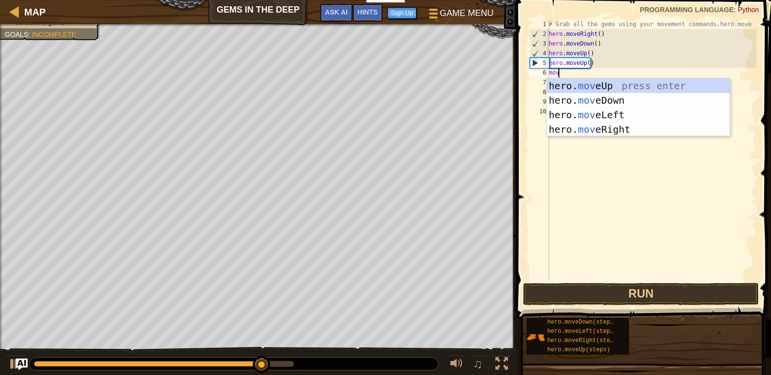
scroll to position [4, 0]
type textarea "move"
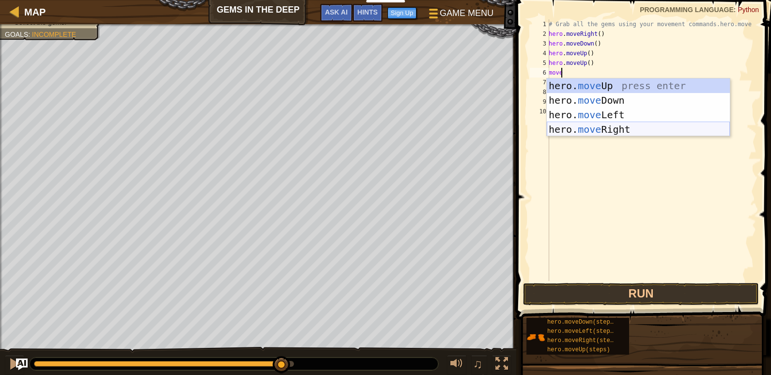
click at [575, 130] on div "hero. move Up press enter hero. move Down press enter hero. move Left press ent…" at bounding box center [638, 121] width 183 height 87
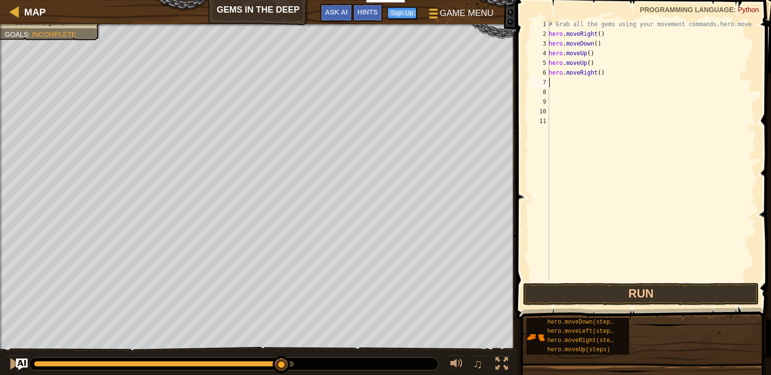
scroll to position [4, 0]
click at [563, 292] on button "Run" at bounding box center [641, 294] width 236 height 22
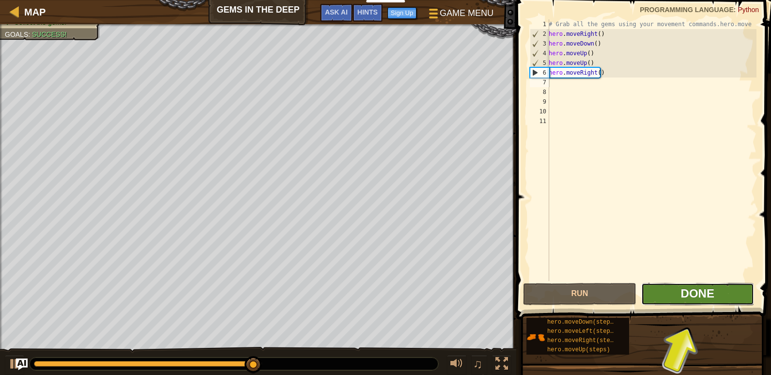
click at [699, 296] on span "Done" at bounding box center [697, 293] width 33 height 13
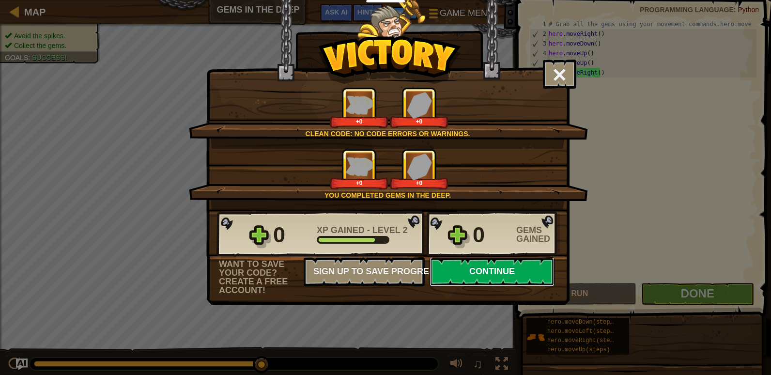
click at [511, 273] on button "Continue" at bounding box center [492, 271] width 125 height 29
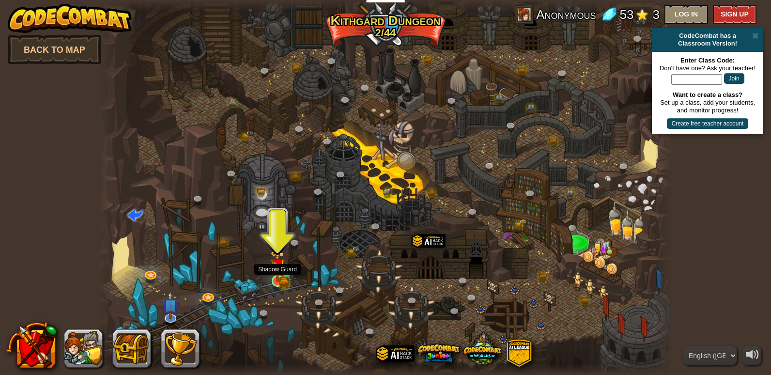
click at [279, 268] on img at bounding box center [277, 266] width 9 height 9
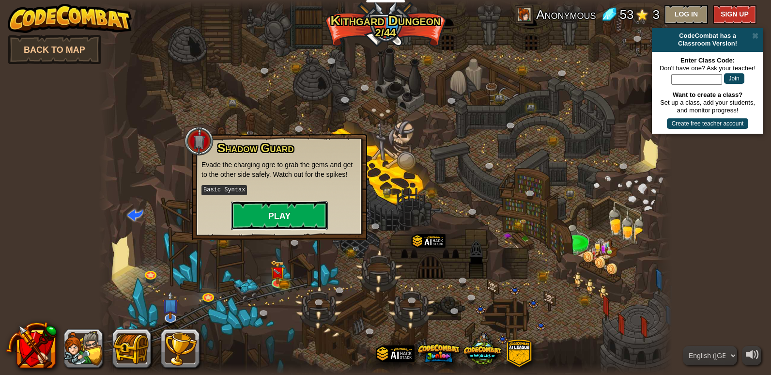
click at [301, 209] on button "Play" at bounding box center [279, 215] width 97 height 29
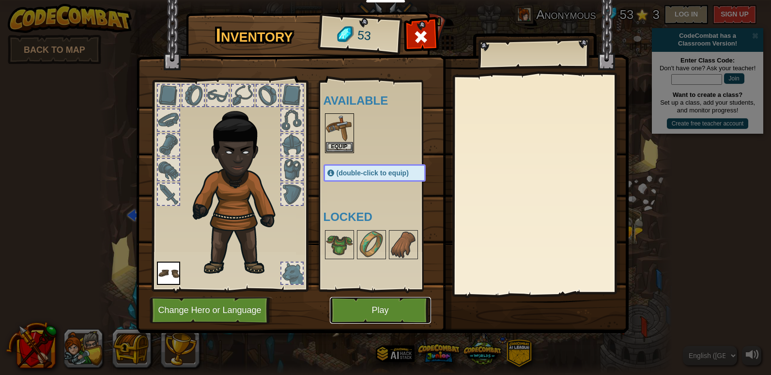
click at [388, 311] on button "Play" at bounding box center [380, 310] width 101 height 27
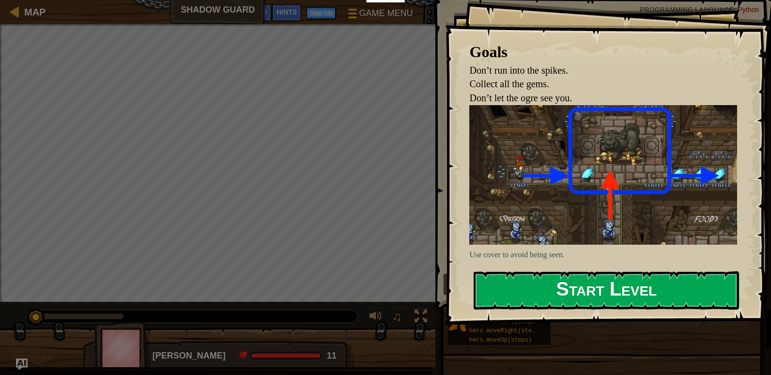
click at [682, 182] on div "Goals Don’t run into the spikes. Collect all the gems. Don’t let the ogre see y…" at bounding box center [608, 162] width 326 height 324
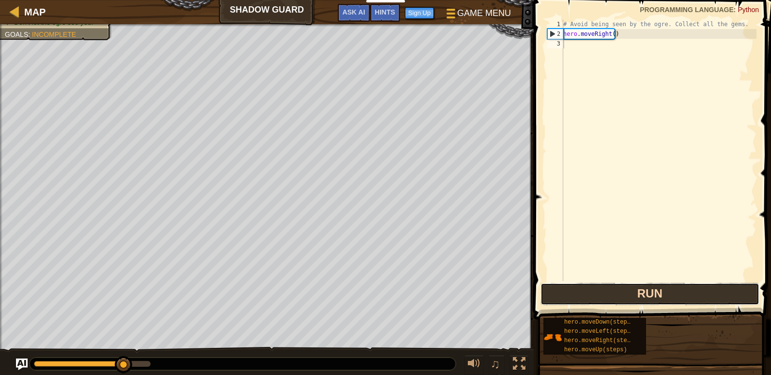
click at [624, 298] on button "Run" at bounding box center [649, 294] width 219 height 22
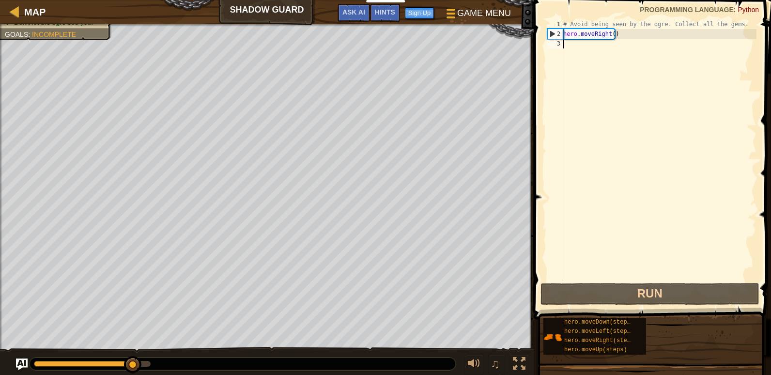
click at [572, 45] on div "# Avoid being seen by the ogre. Collect all the gems. hero . moveRight ( )" at bounding box center [658, 159] width 195 height 281
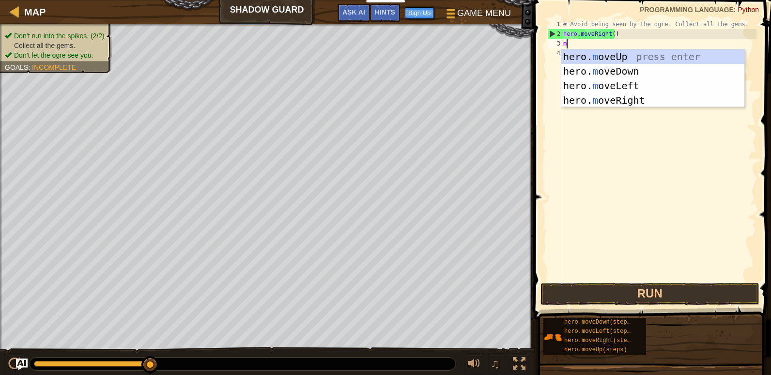
scroll to position [4, 0]
type textarea "mo"
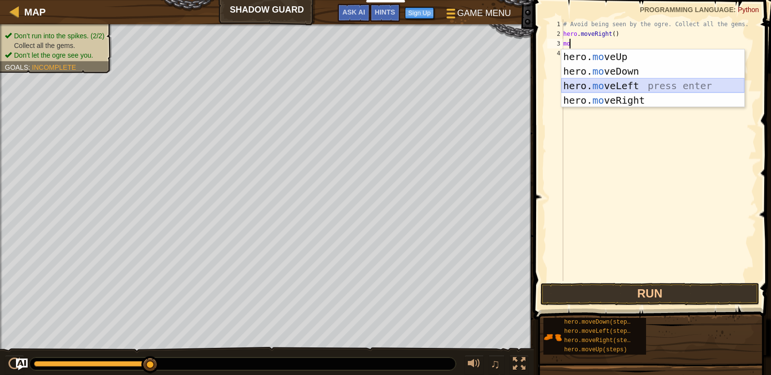
click at [584, 83] on div "hero. mo veUp press enter hero. mo veDown press enter hero. mo veLeft press ent…" at bounding box center [652, 92] width 183 height 87
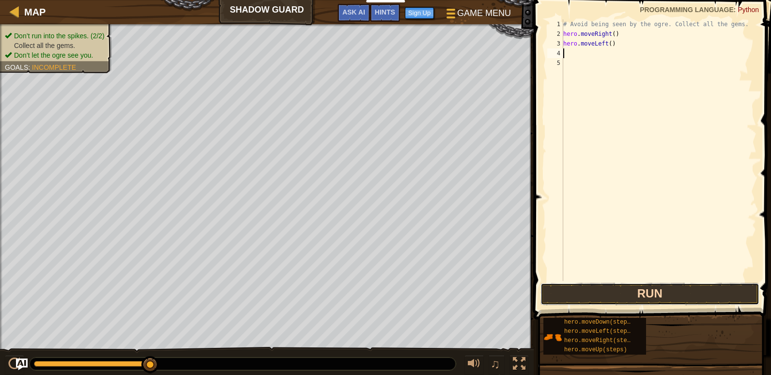
click at [565, 291] on button "Run" at bounding box center [649, 294] width 219 height 22
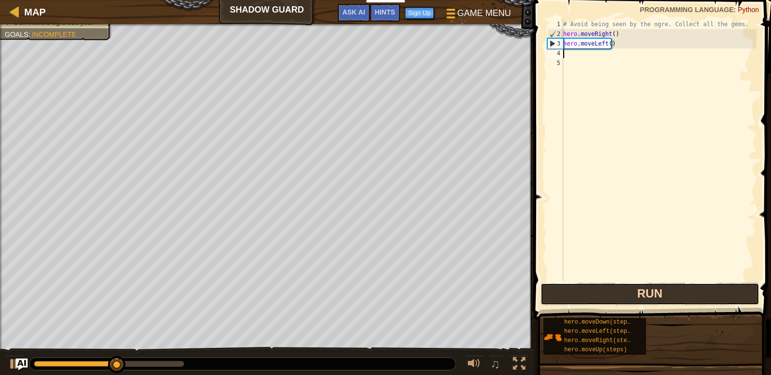
click at [569, 289] on button "Run" at bounding box center [649, 294] width 219 height 22
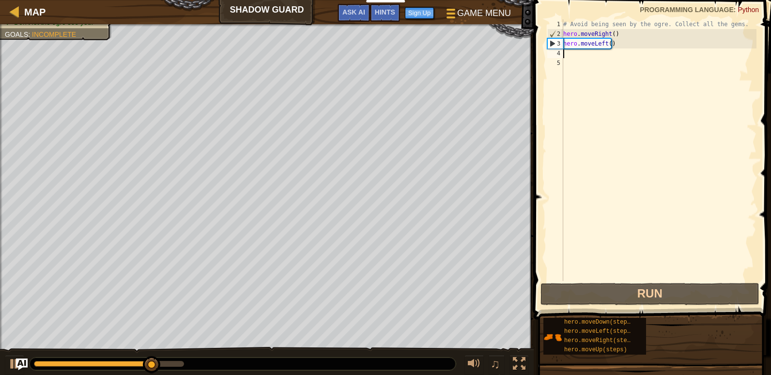
type textarea "m"
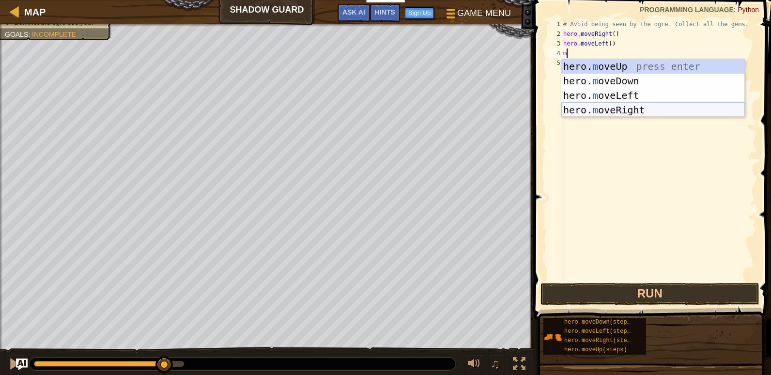
click at [622, 108] on div "hero. m oveUp press enter hero. m oveDown press enter hero. m oveLeft press ent…" at bounding box center [652, 102] width 183 height 87
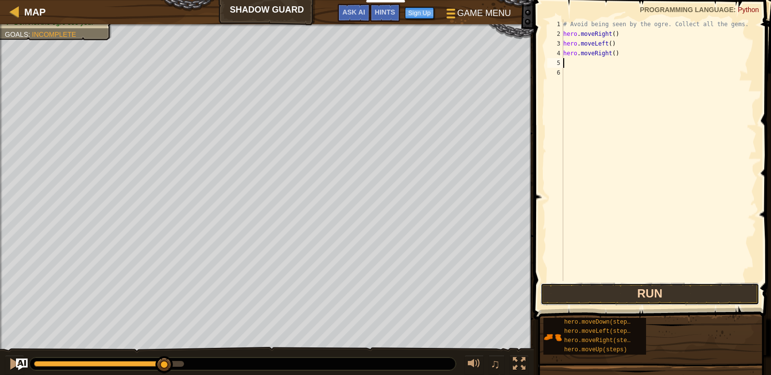
click at [591, 295] on button "Run" at bounding box center [649, 294] width 219 height 22
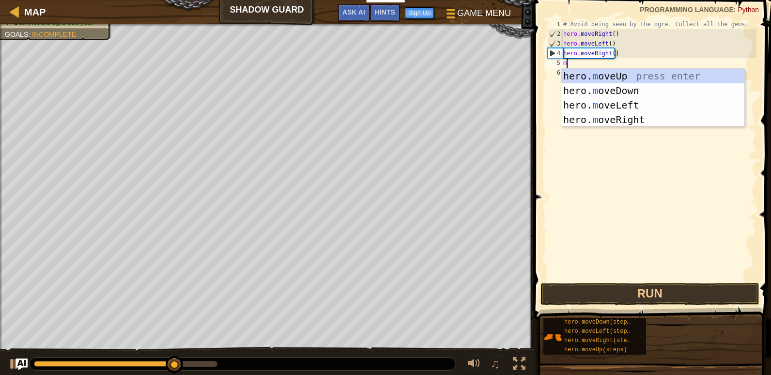
type textarea "mo"
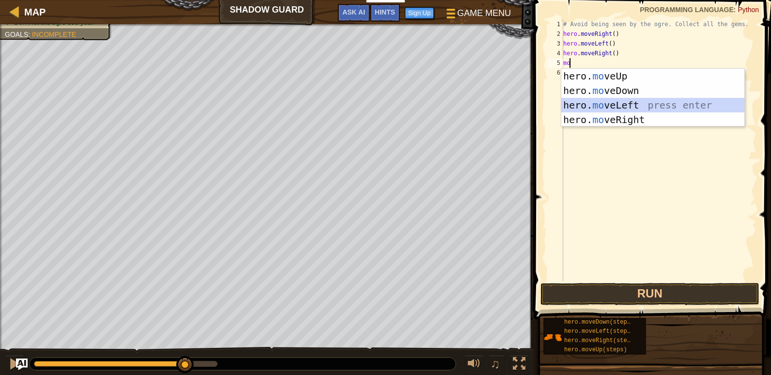
click at [609, 102] on div "hero. mo veUp press enter hero. mo veDown press enter hero. mo veLeft press ent…" at bounding box center [652, 112] width 183 height 87
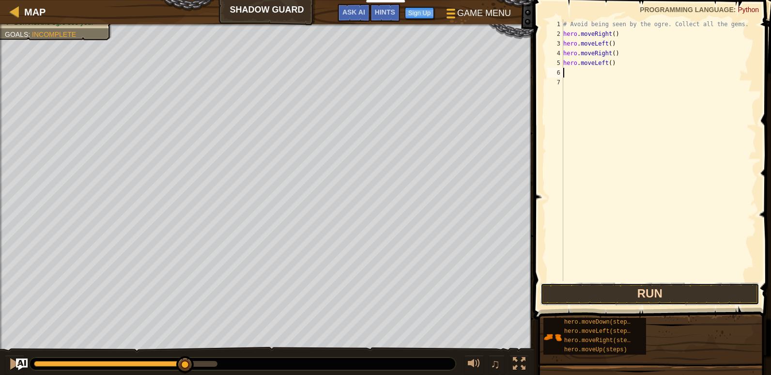
click at [564, 298] on button "Run" at bounding box center [649, 294] width 219 height 22
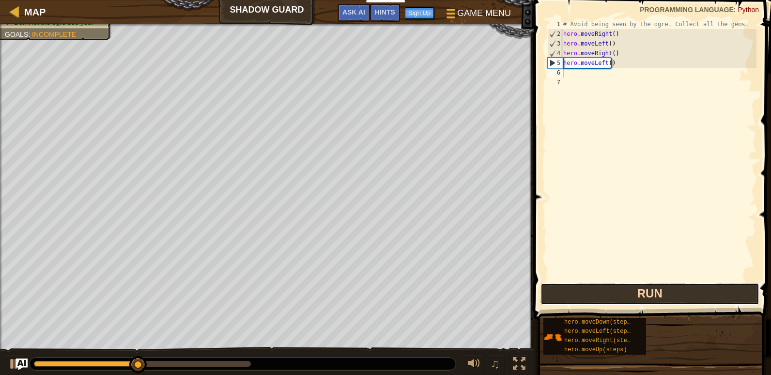
click at [583, 285] on button "Run" at bounding box center [649, 294] width 219 height 22
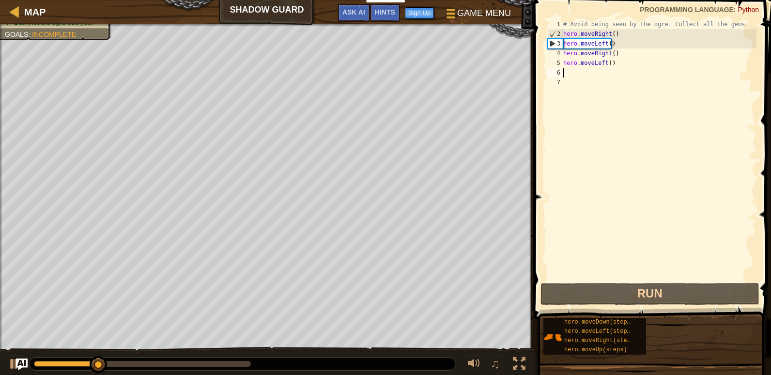
type textarea "m"
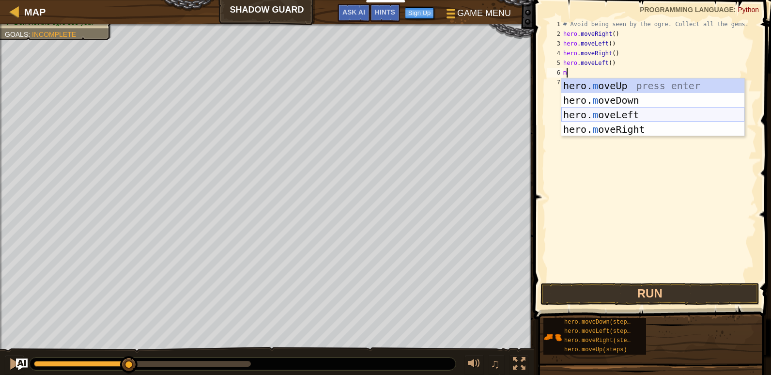
click at [601, 117] on div "hero. m oveUp press enter hero. m oveDown press enter hero. m oveLeft press ent…" at bounding box center [652, 121] width 183 height 87
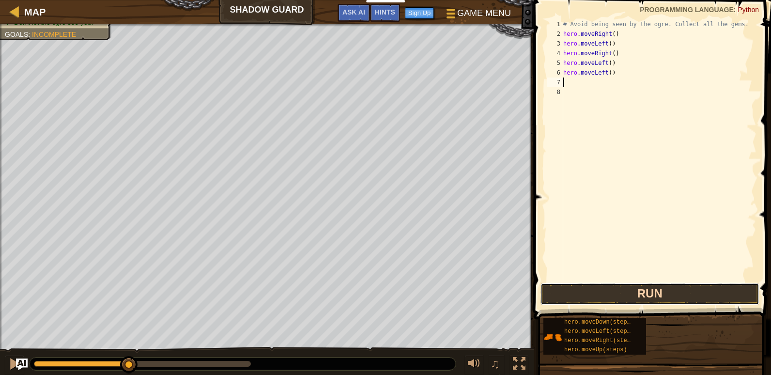
click at [593, 288] on button "Run" at bounding box center [649, 294] width 219 height 22
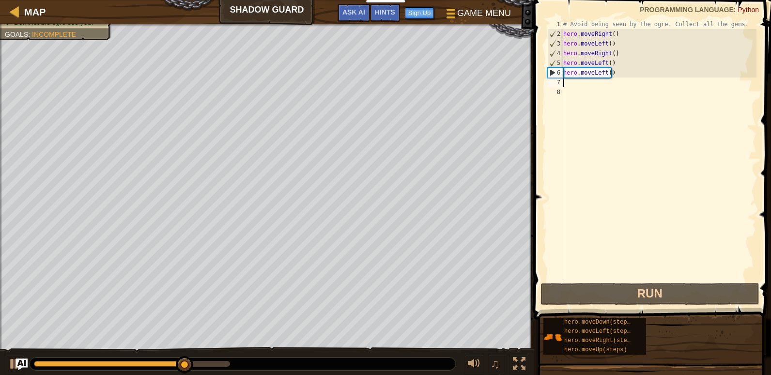
type textarea "m"
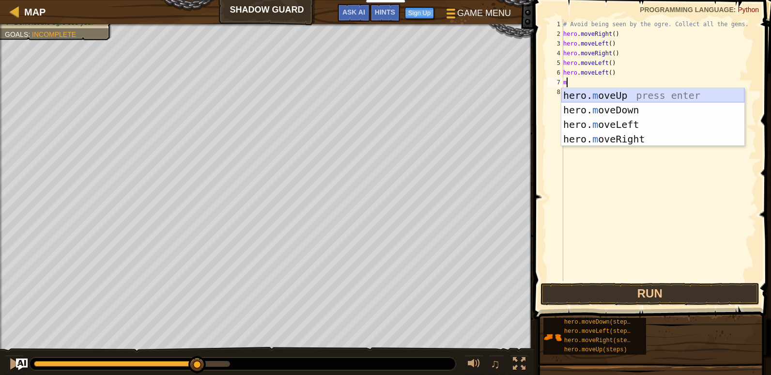
click at [620, 95] on div "hero. m oveUp press enter hero. m oveDown press enter hero. m oveLeft press ent…" at bounding box center [652, 131] width 183 height 87
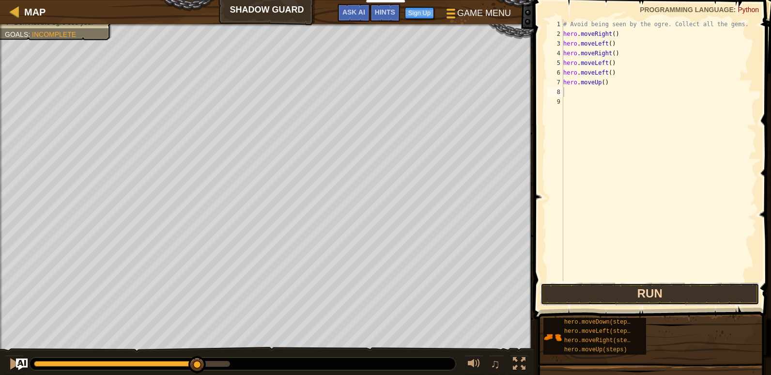
click at [580, 290] on button "Run" at bounding box center [649, 294] width 219 height 22
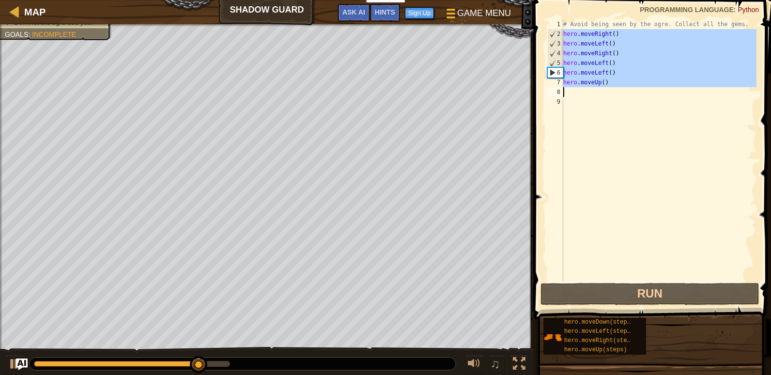
drag, startPoint x: 563, startPoint y: 38, endPoint x: 661, endPoint y: 82, distance: 107.5
click at [661, 82] on div "1 2 3 4 5 6 7 8 9 # Avoid being seen by the ogre. Collect all the gems. hero . …" at bounding box center [650, 149] width 211 height 261
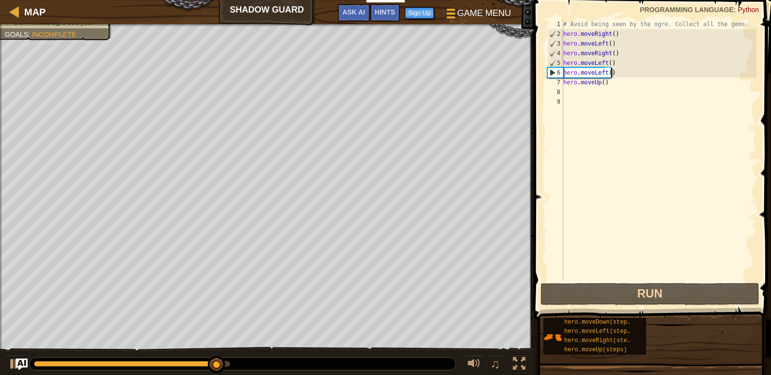
click at [546, 65] on div "hero.moveLeft() 1 2 3 4 5 6 7 8 9 # Avoid being seen by the ogre. Collect all t…" at bounding box center [650, 149] width 211 height 261
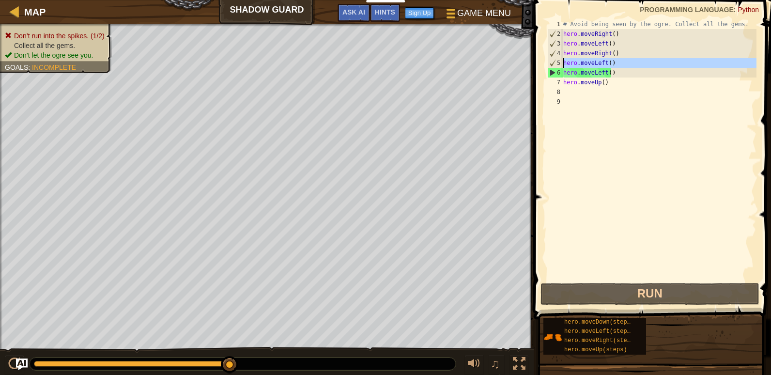
click at [553, 59] on div "5" at bounding box center [555, 63] width 15 height 10
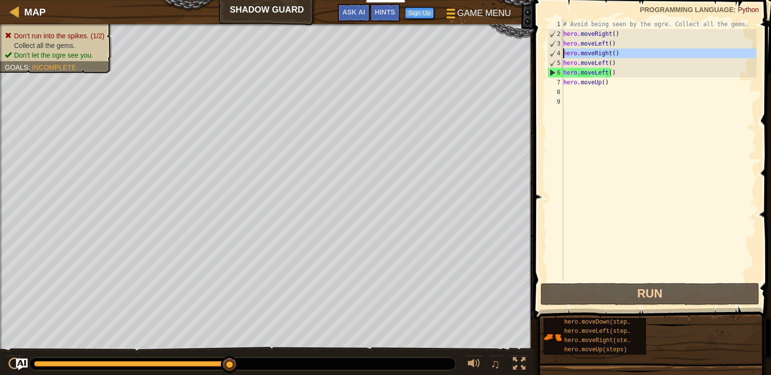
click at [558, 57] on div "4" at bounding box center [555, 53] width 15 height 10
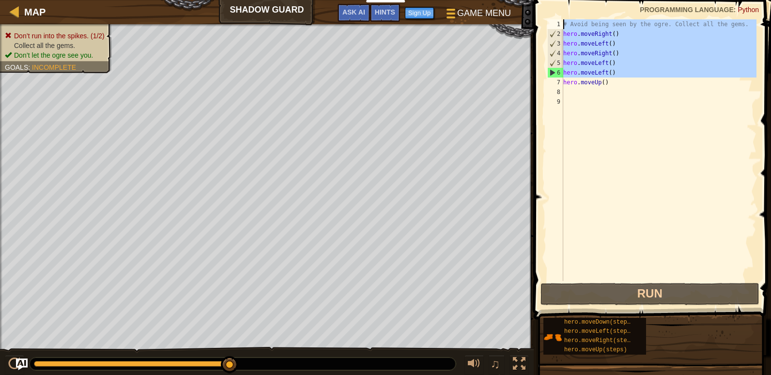
drag, startPoint x: 553, startPoint y: 73, endPoint x: 738, endPoint y: 20, distance: 193.3
click at [738, 20] on div "hero.moveRight() 1 2 3 4 5 6 7 8 9 # Avoid being seen by the ogre. Collect all …" at bounding box center [650, 149] width 211 height 261
type textarea "# Avoid being seen by the ogre. Collect all the gems. hero.moveRight()"
click at [76, 32] on ul "Don’t run into the spikes. (1/2) Collect all the gems. Don’t let the ogre see y…" at bounding box center [56, 45] width 102 height 29
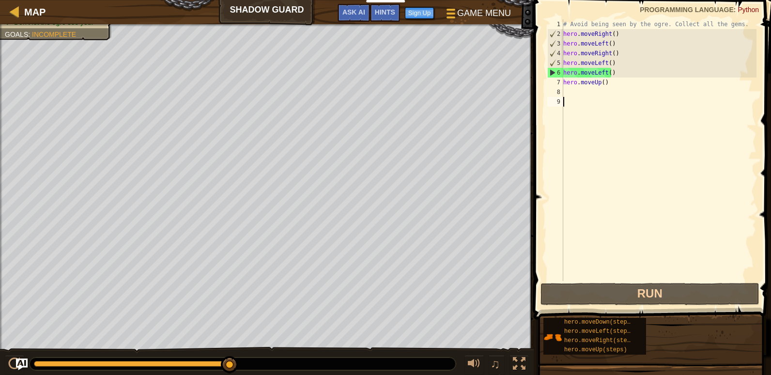
click at [664, 226] on div "# Avoid being seen by the ogre. Collect all the gems. hero . moveRight ( ) hero…" at bounding box center [658, 159] width 195 height 281
click at [651, 253] on div "# Avoid being seen by the ogre. Collect all the gems. hero . moveRight ( ) hero…" at bounding box center [658, 159] width 195 height 281
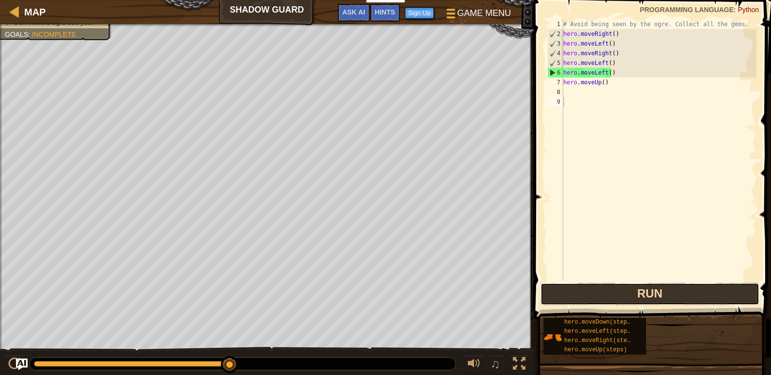
click at [632, 301] on button "Run" at bounding box center [649, 294] width 219 height 22
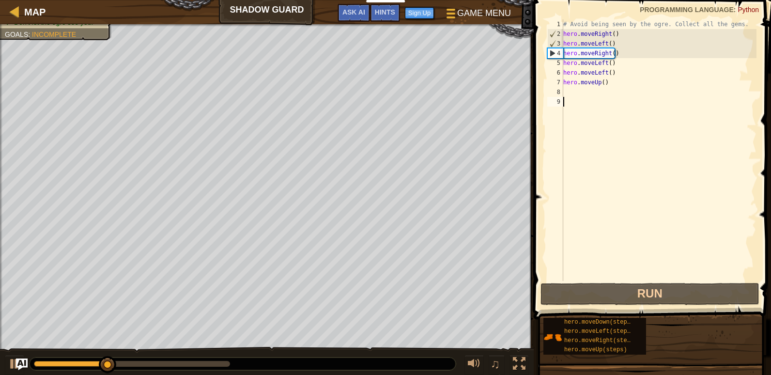
drag, startPoint x: 724, startPoint y: 23, endPoint x: 721, endPoint y: 33, distance: 10.3
click at [721, 33] on div "# Avoid being seen by the ogre. Collect all the gems. hero . moveRight ( ) hero…" at bounding box center [658, 159] width 195 height 281
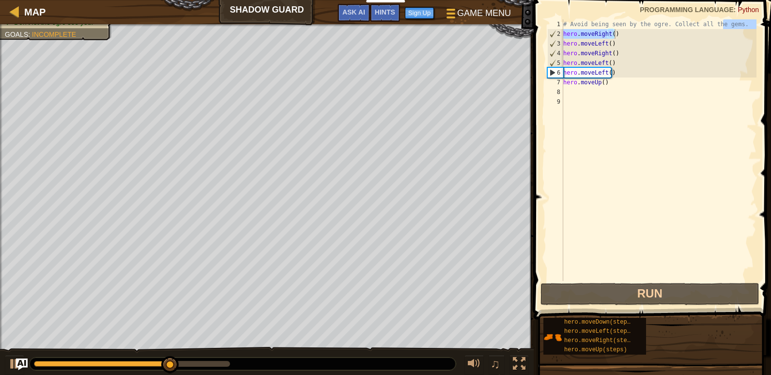
drag, startPoint x: 750, startPoint y: 6, endPoint x: 624, endPoint y: 7, distance: 125.4
click at [744, 10] on span "Python" at bounding box center [748, 10] width 21 height 8
drag, startPoint x: 566, startPoint y: 21, endPoint x: 548, endPoint y: 31, distance: 20.8
click at [549, 31] on div "hero.moveRight() 1 2 3 4 5 6 7 8 9 # Avoid being seen by the ogre. Collect all …" at bounding box center [650, 149] width 211 height 261
click at [546, 31] on div "# Avoid being seen by the ogre. Collect all the gems. hero.moveRight() 1 2 3 4 …" at bounding box center [650, 149] width 211 height 261
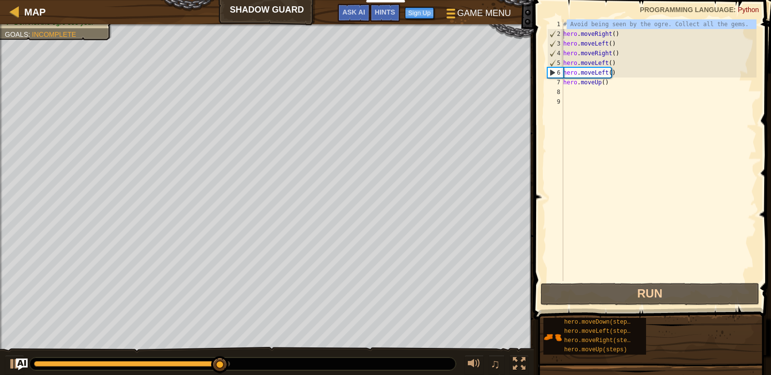
type textarea "hero.moveRight()"
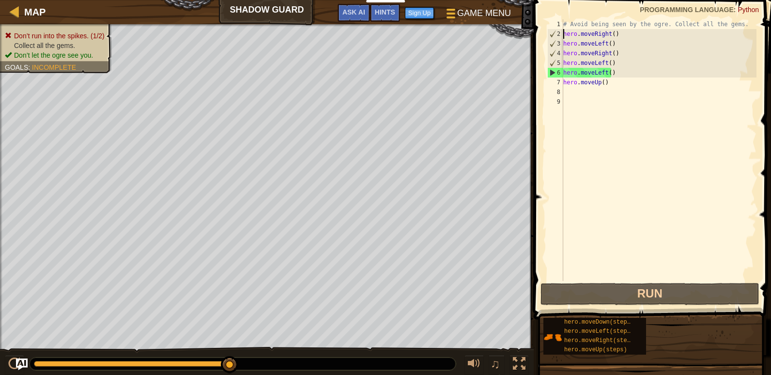
click at [477, 0] on div "Map Shadow Guard Game Menu Done Sign Up Hints Ask AI" at bounding box center [267, 12] width 534 height 24
click at [468, 13] on span "Game Menu" at bounding box center [484, 13] width 57 height 13
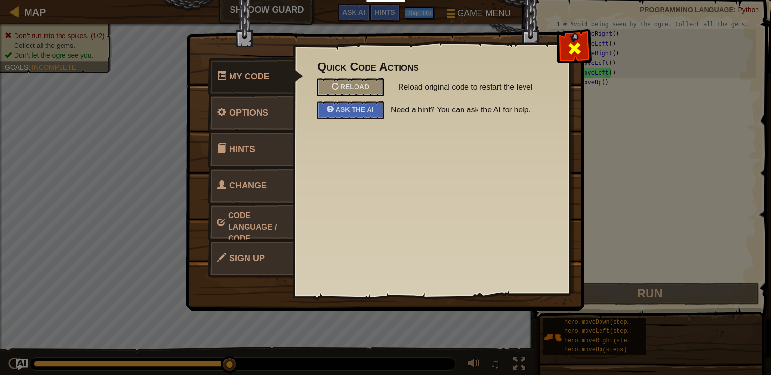
click at [579, 48] on span at bounding box center [574, 48] width 15 height 15
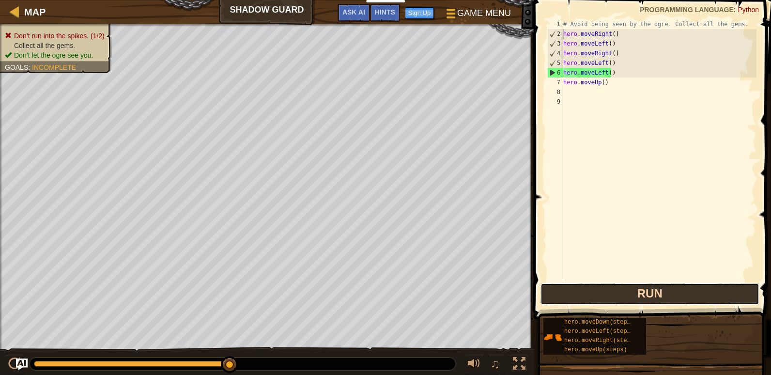
click at [614, 295] on button "Run" at bounding box center [649, 294] width 219 height 22
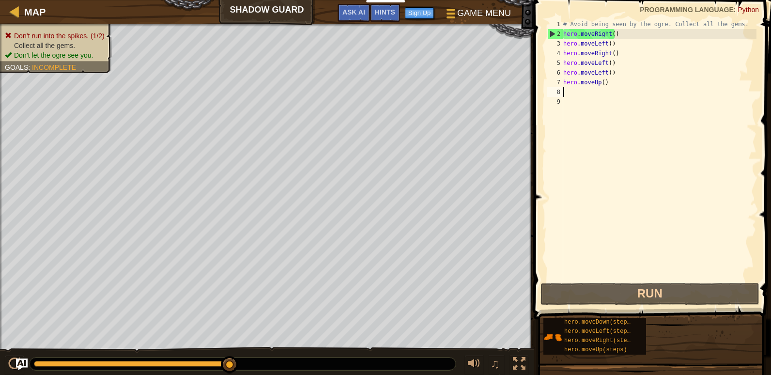
click at [568, 88] on div "# Avoid being seen by the ogre. Collect all the gems. hero . moveRight ( ) hero…" at bounding box center [658, 159] width 195 height 281
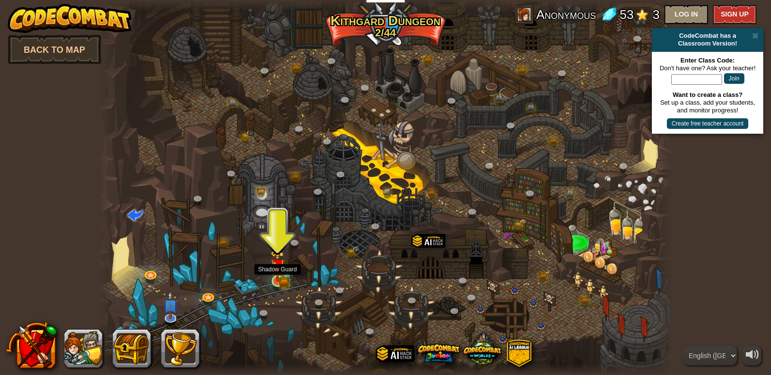
click at [278, 269] on img at bounding box center [277, 266] width 9 height 9
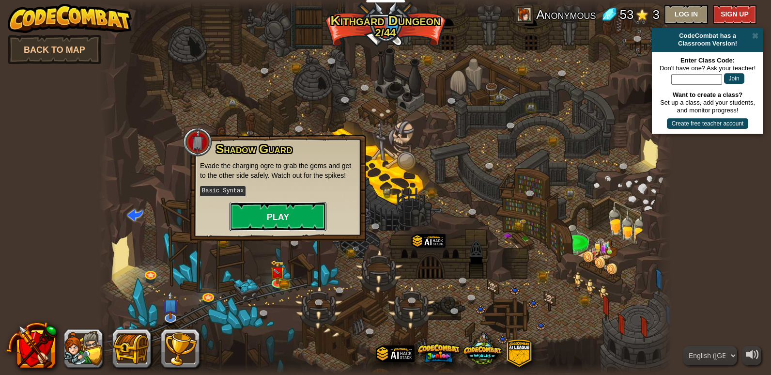
click at [274, 210] on button "Play" at bounding box center [278, 216] width 97 height 29
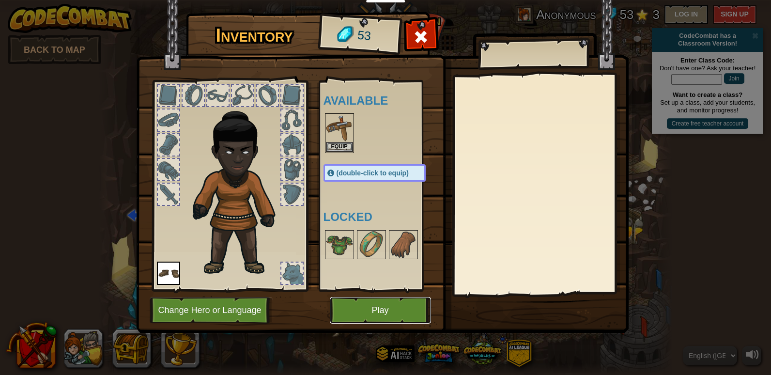
click at [345, 315] on button "Play" at bounding box center [380, 310] width 101 height 27
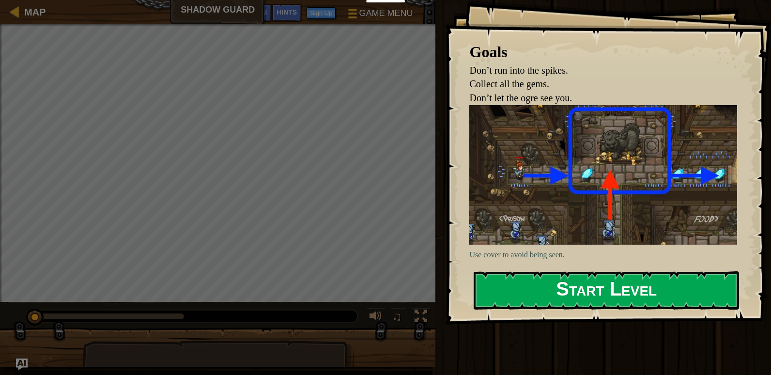
click at [542, 271] on button "Start Level" at bounding box center [606, 290] width 265 height 38
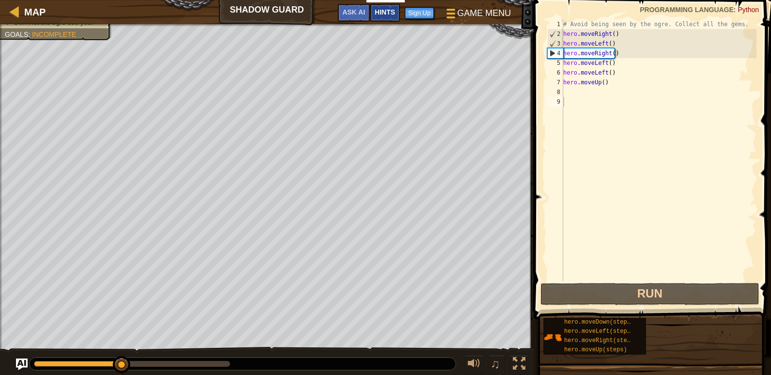
click at [386, 15] on span "Hints" at bounding box center [385, 12] width 20 height 8
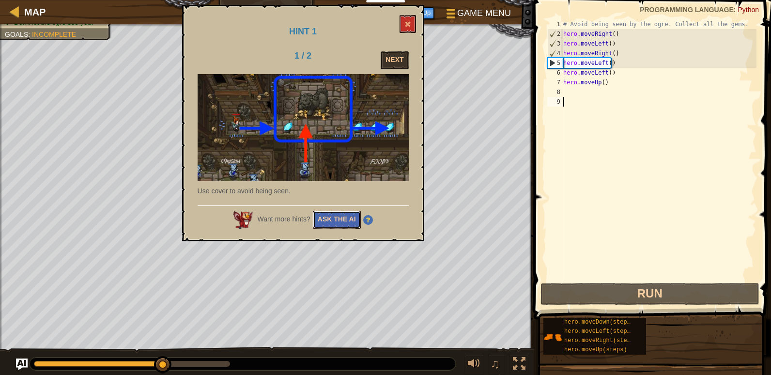
click at [328, 220] on button "Ask the AI" at bounding box center [337, 220] width 48 height 18
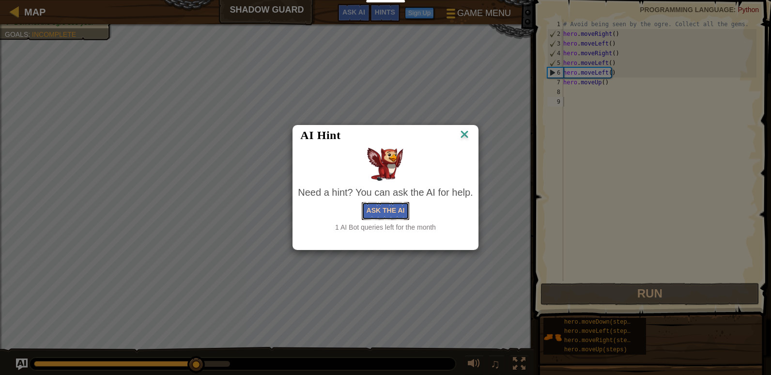
click at [376, 207] on button "Ask the AI" at bounding box center [386, 211] width 48 height 18
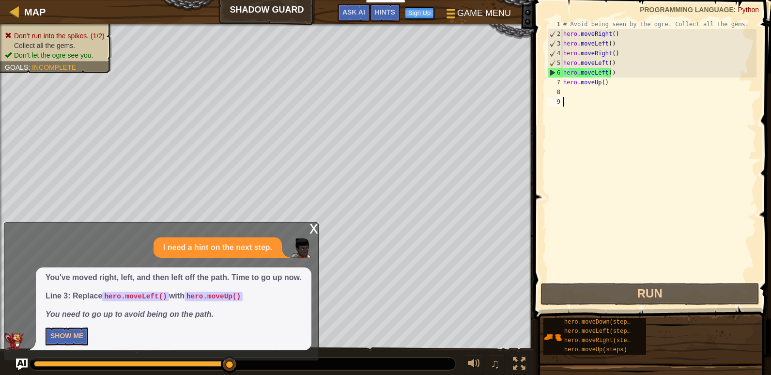
type textarea "m"
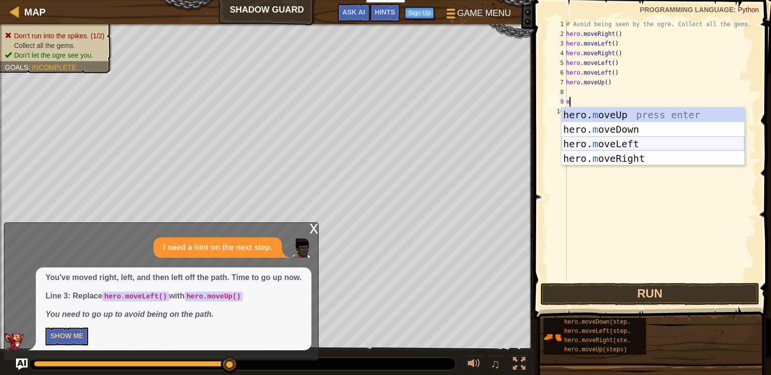
click at [585, 148] on div "hero. m oveUp press enter hero. m oveDown press enter hero. m oveLeft press ent…" at bounding box center [652, 151] width 183 height 87
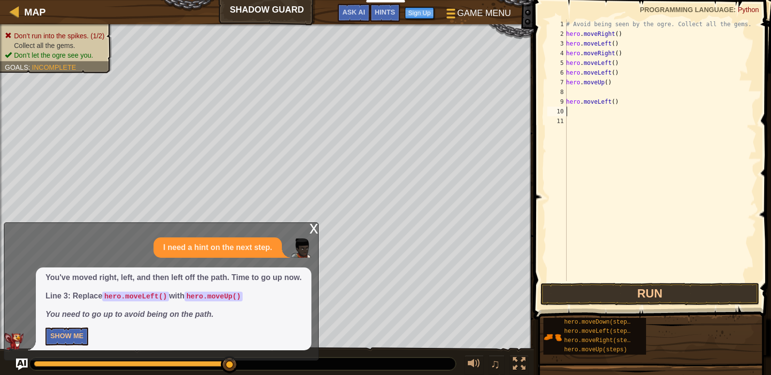
type textarea "m"
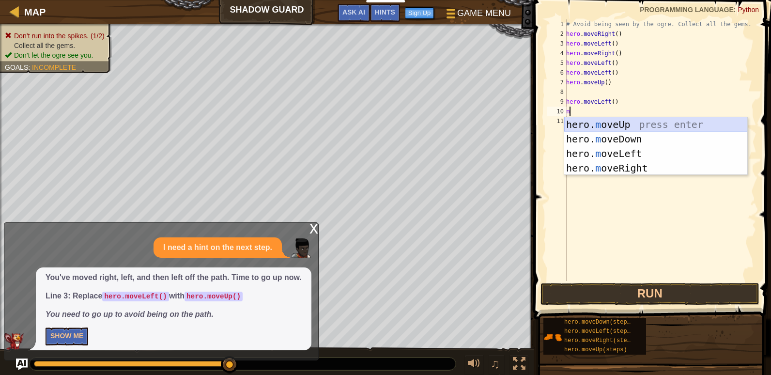
click at [596, 121] on div "hero. m oveUp press enter hero. m oveDown press enter hero. m oveLeft press ent…" at bounding box center [655, 160] width 183 height 87
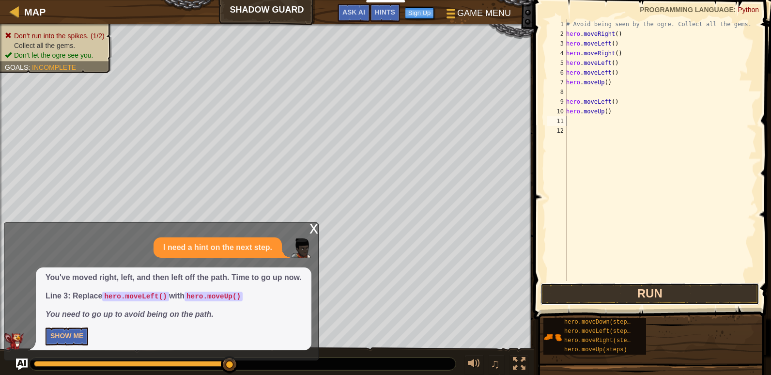
click at [569, 285] on button "Run" at bounding box center [649, 294] width 219 height 22
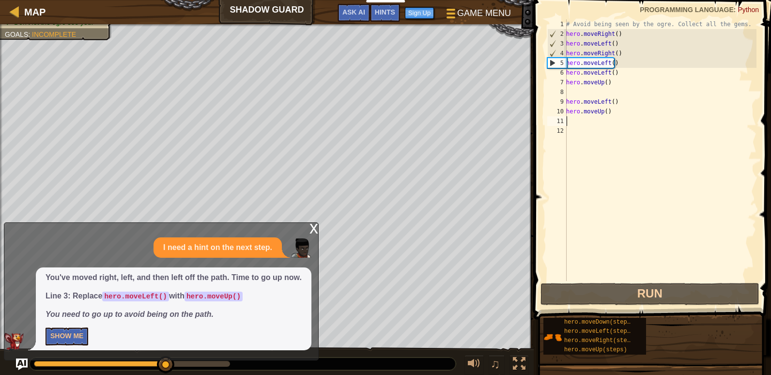
click at [147, 231] on div "Map Shadow Guard Game Menu Done Sign Up Hints Ask AI 1 2 3 4 5 # Avoid being se…" at bounding box center [385, 187] width 771 height 375
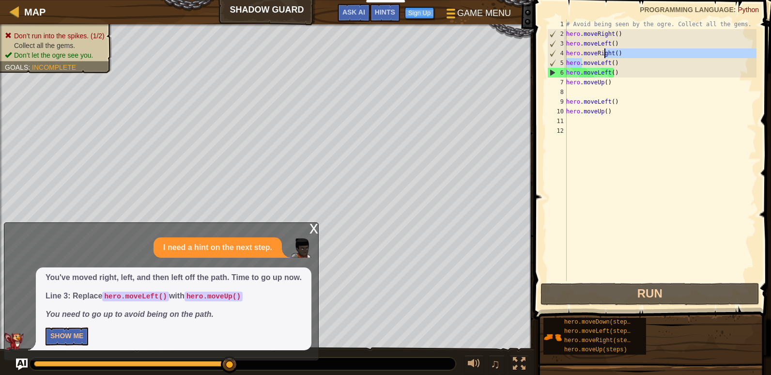
drag, startPoint x: 584, startPoint y: 65, endPoint x: 604, endPoint y: 49, distance: 24.8
click at [604, 49] on div "# Avoid being seen by the ogre. Collect all the gems. hero . moveRight ( ) hero…" at bounding box center [660, 159] width 192 height 281
click at [604, 49] on div "# Avoid being seen by the ogre. Collect all the gems. hero . moveRight ( ) hero…" at bounding box center [660, 149] width 192 height 261
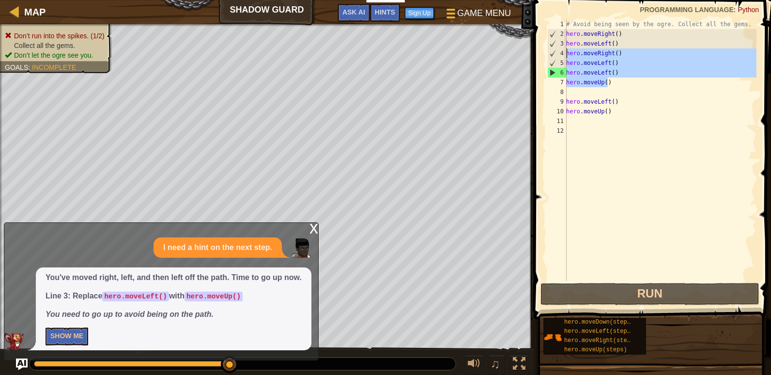
click at [491, 56] on div "Map Shadow Guard Game Menu Done Sign Up Hints Ask AI 1 2 3 4 5 # Avoid being se…" at bounding box center [385, 187] width 771 height 375
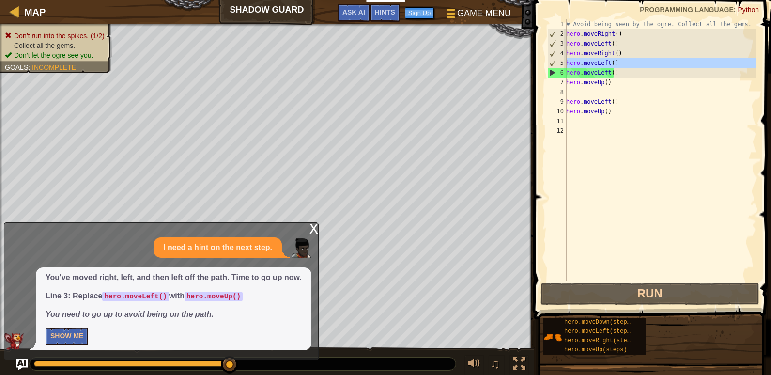
click at [553, 66] on div "5" at bounding box center [557, 63] width 19 height 10
click at [556, 50] on div "4" at bounding box center [557, 53] width 19 height 10
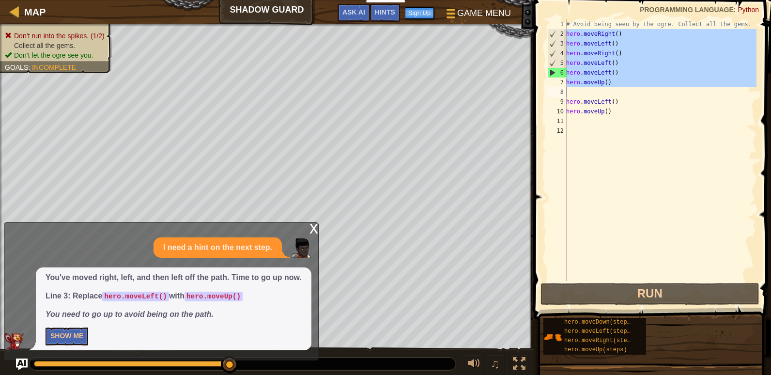
drag, startPoint x: 550, startPoint y: 32, endPoint x: 690, endPoint y: 83, distance: 148.6
click at [690, 83] on div "hero.moveRight() 1 2 3 4 5 6 7 8 9 10 11 12 # Avoid being seen by the ogre. Col…" at bounding box center [650, 149] width 211 height 261
type textarea "hero.moveUp()"
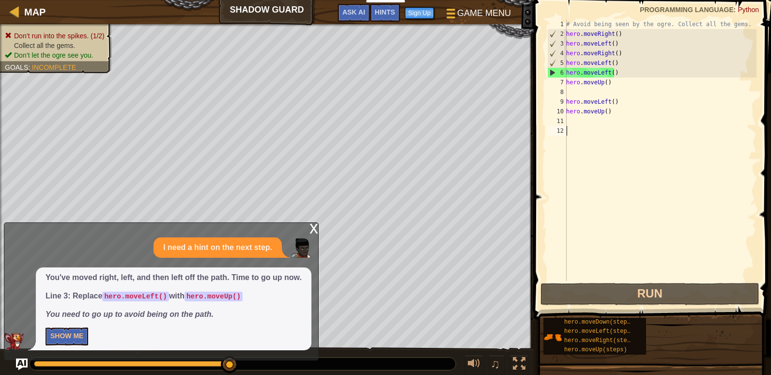
drag, startPoint x: 611, startPoint y: 271, endPoint x: 610, endPoint y: 279, distance: 8.8
click at [610, 279] on div "# Avoid being seen by the ogre. Collect all the gems. hero . moveRight ( ) hero…" at bounding box center [660, 159] width 192 height 281
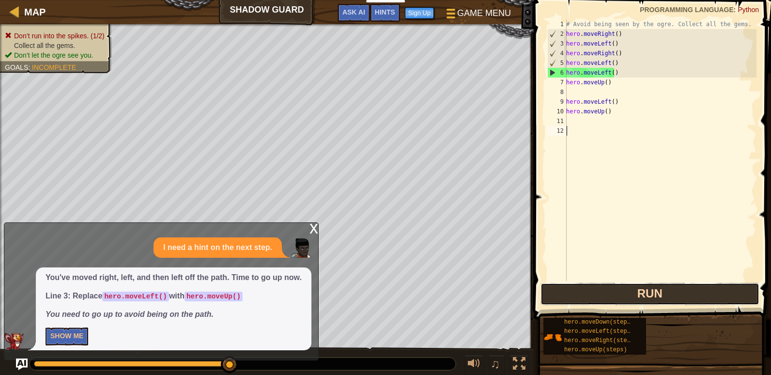
click at [609, 292] on button "Run" at bounding box center [649, 294] width 219 height 22
